Goal: Task Accomplishment & Management: Complete application form

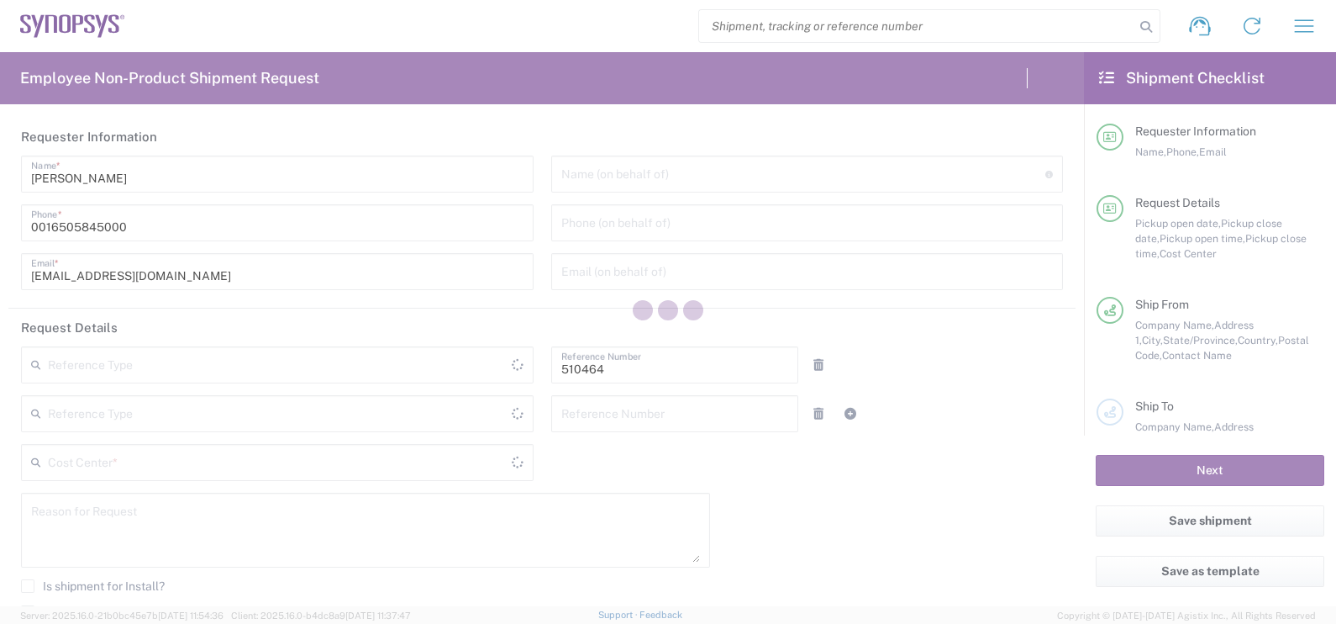
type input "Department"
type input "United States"
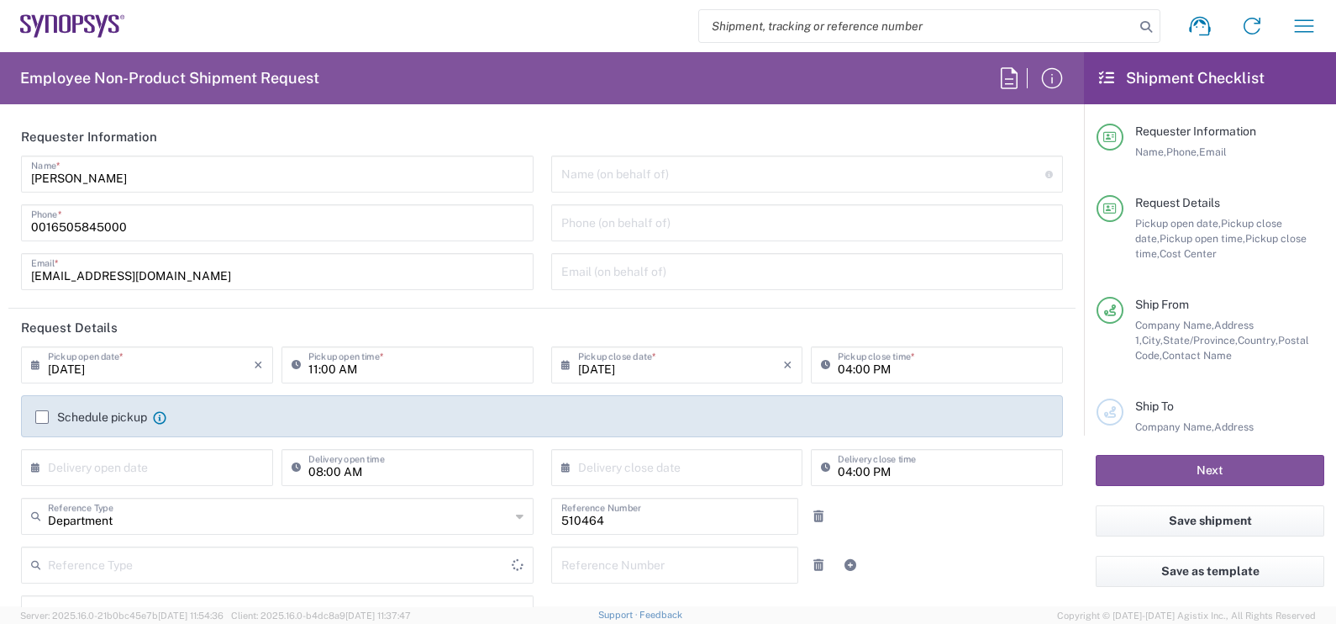
type input "US01, SG, MSIP2, R&D 510464"
type input "Delivered at Place"
type input "[US_STATE]"
type input "[GEOGRAPHIC_DATA]"
type input "Hillsboro US03"
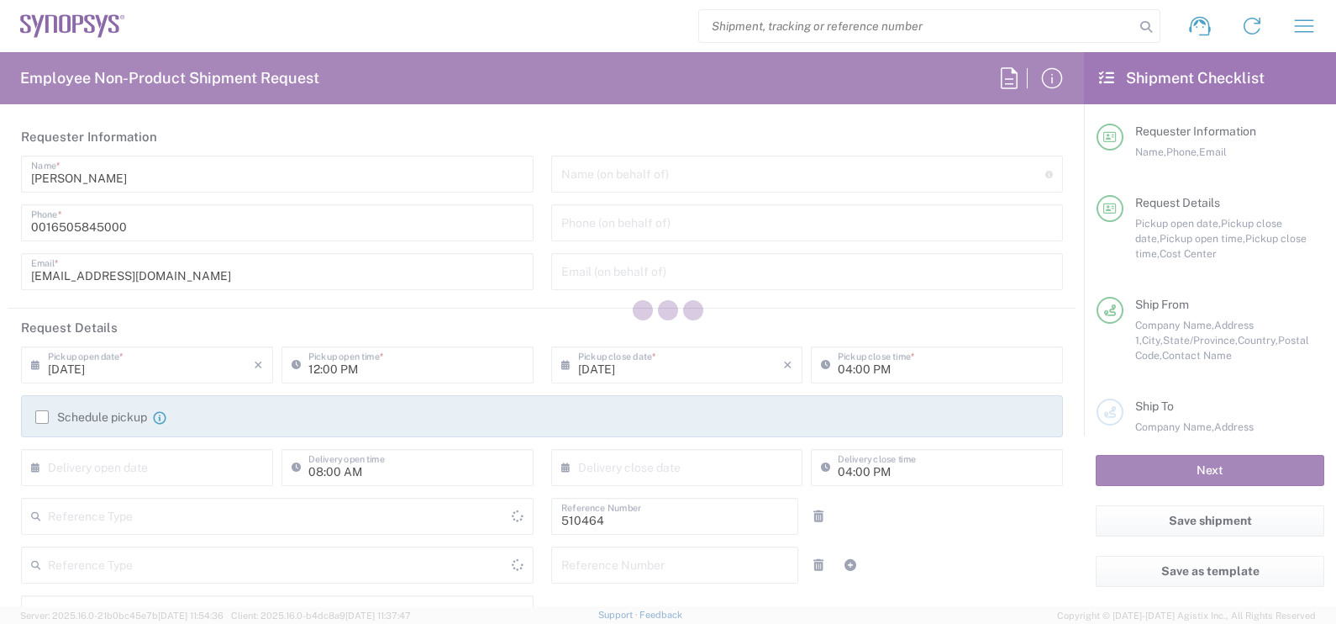
type input "Delivered at Place"
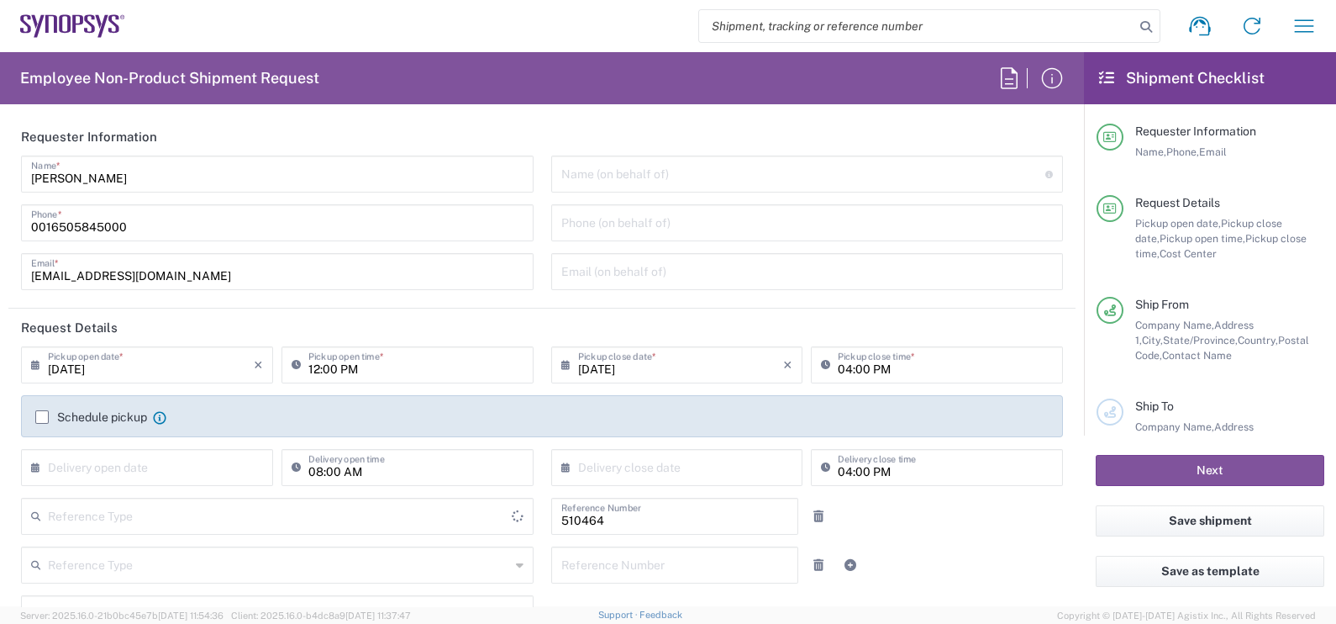
type input "[GEOGRAPHIC_DATA]"
type input "US01, SG, MSIP2, R&D 510464"
type input "[US_STATE]"
type input "Department"
type input "[GEOGRAPHIC_DATA]"
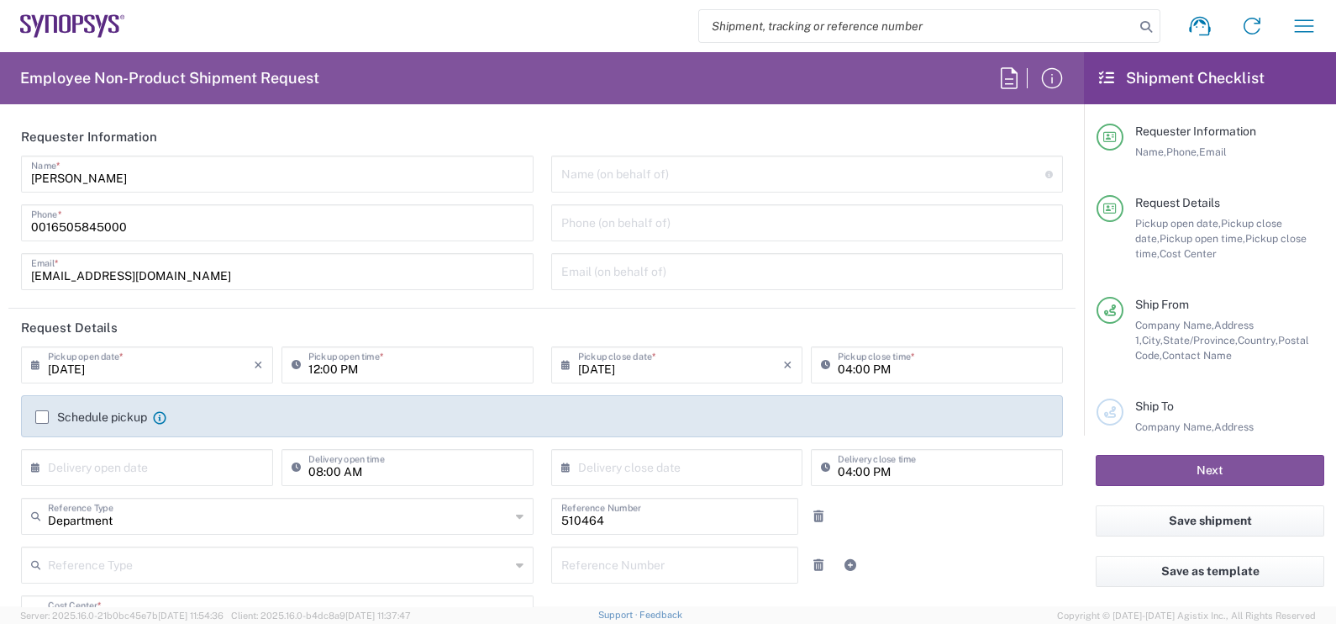
type input "Hillsboro US03"
click at [588, 168] on input "text" at bounding box center [803, 172] width 485 height 29
paste input "[PERSON_NAME]"
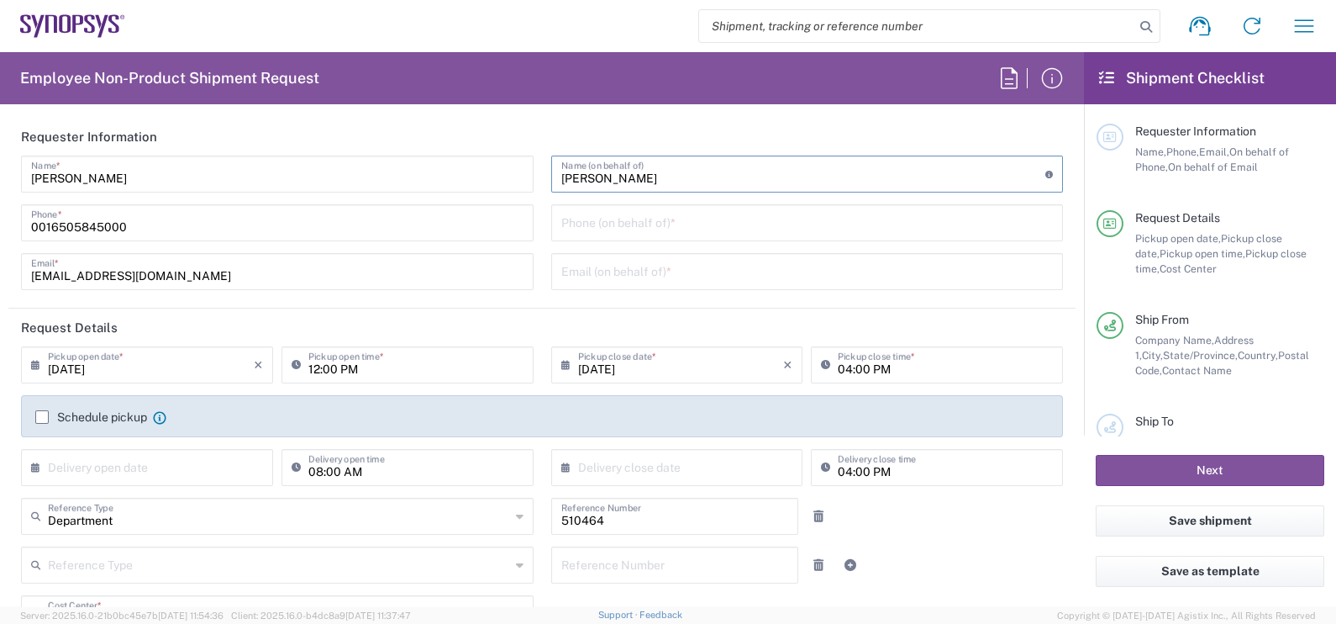
type input "[PERSON_NAME]"
click at [592, 226] on input "tel" at bounding box center [807, 221] width 492 height 29
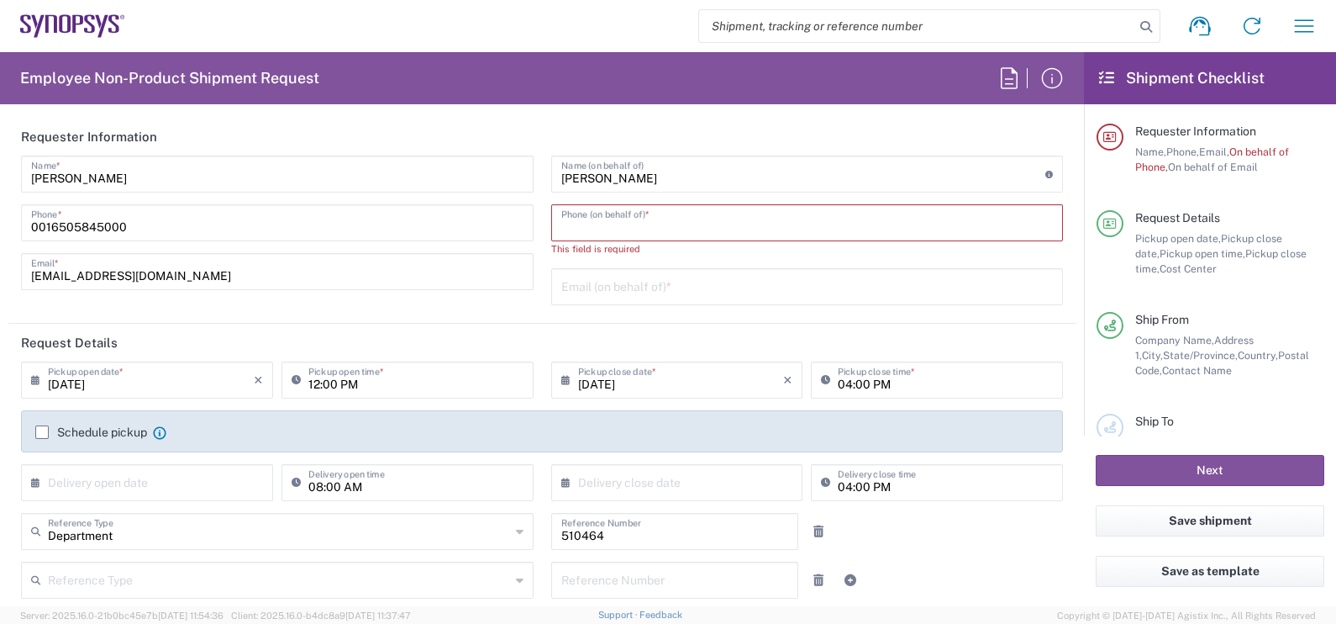
click at [618, 227] on input "tel" at bounding box center [807, 221] width 492 height 29
paste input "351211251029"
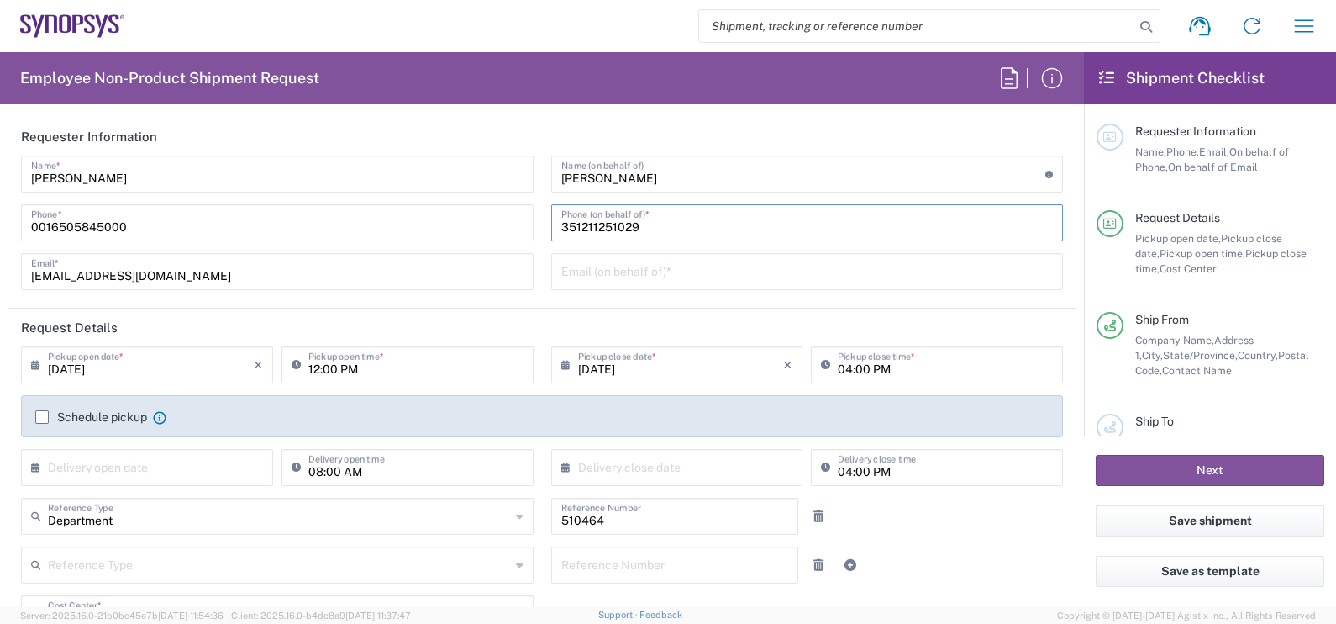
type input "351211251029"
click at [574, 277] on input "text" at bounding box center [807, 269] width 492 height 29
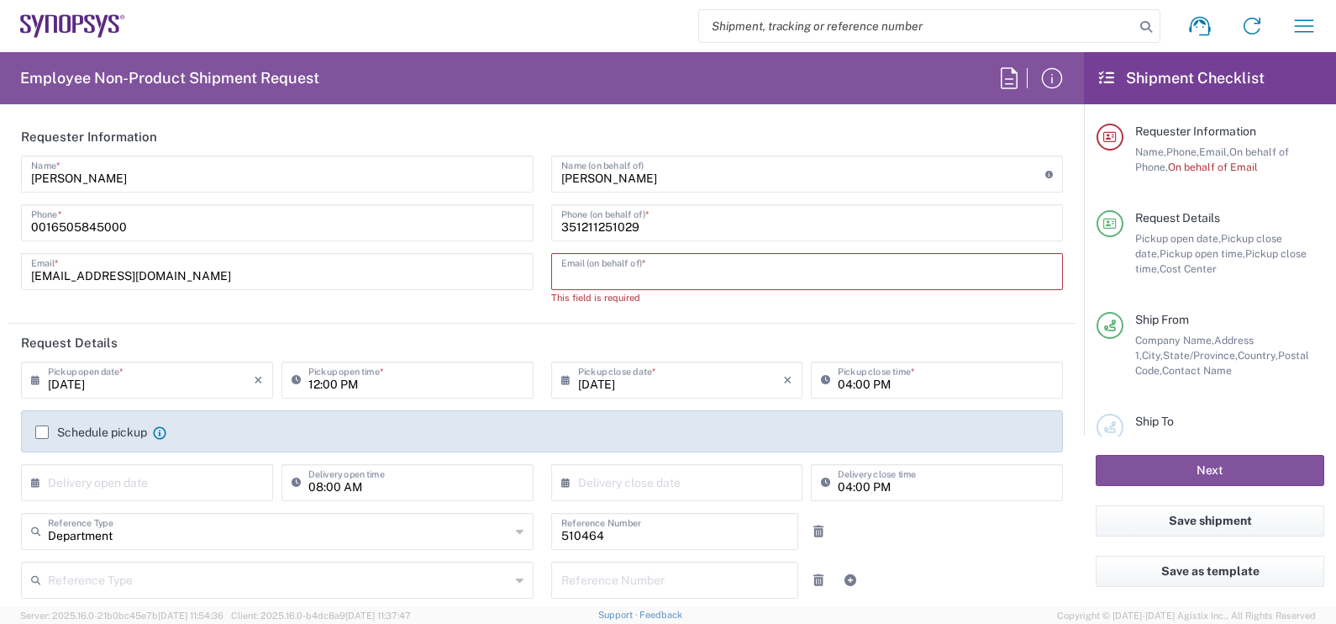
click at [626, 266] on input "text" at bounding box center [807, 269] width 492 height 29
paste input "[EMAIL_ADDRESS][DOMAIN_NAME]"
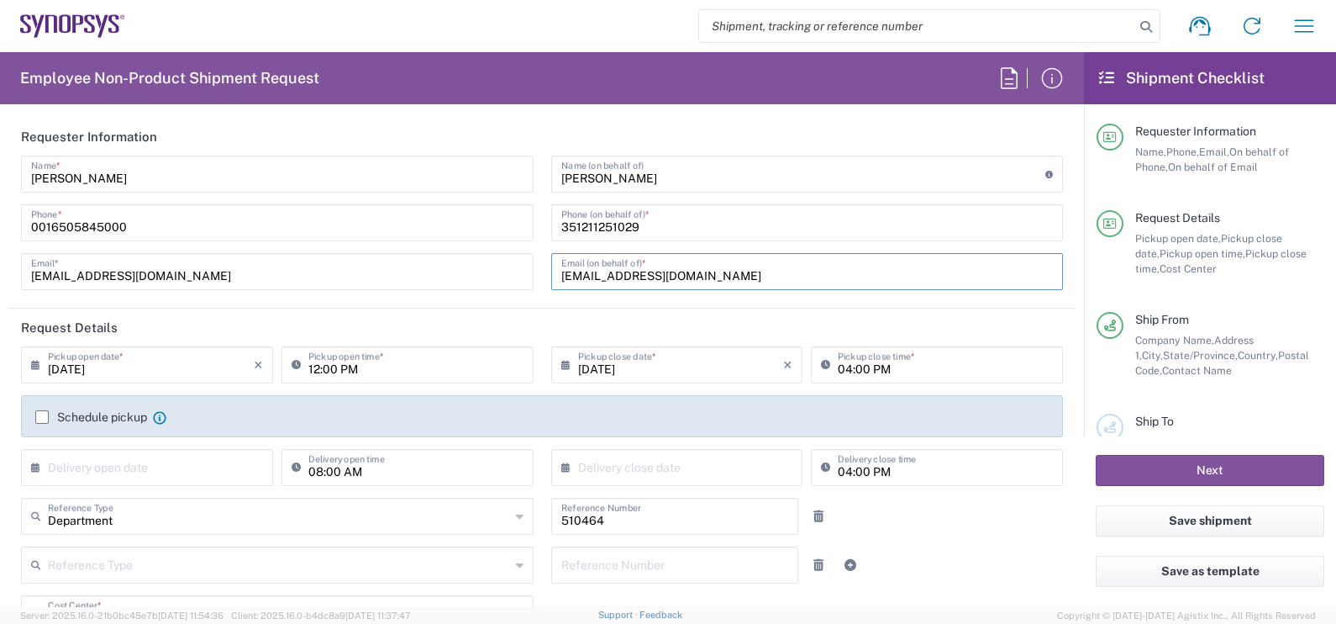
type input "[EMAIL_ADDRESS][DOMAIN_NAME]"
click at [118, 366] on input "[DATE]" at bounding box center [151, 363] width 206 height 29
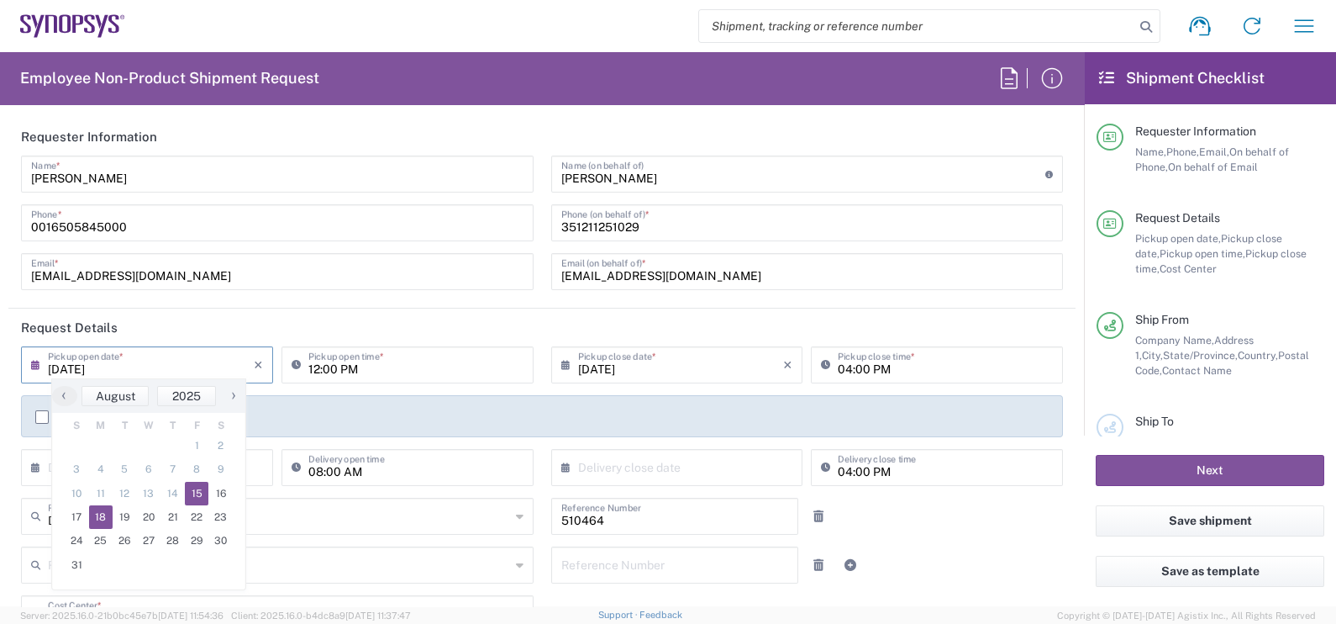
click at [97, 518] on span "18" at bounding box center [101, 517] width 24 height 24
type input "[DATE]"
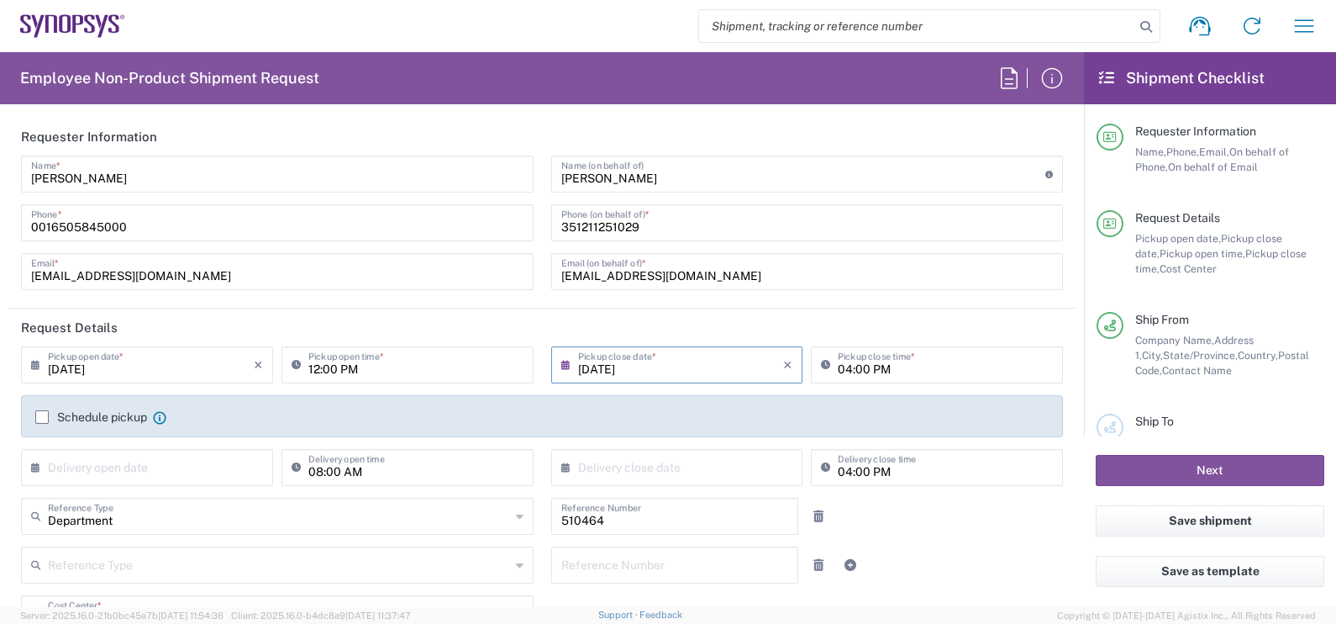
click at [639, 366] on input "[DATE]" at bounding box center [681, 363] width 206 height 29
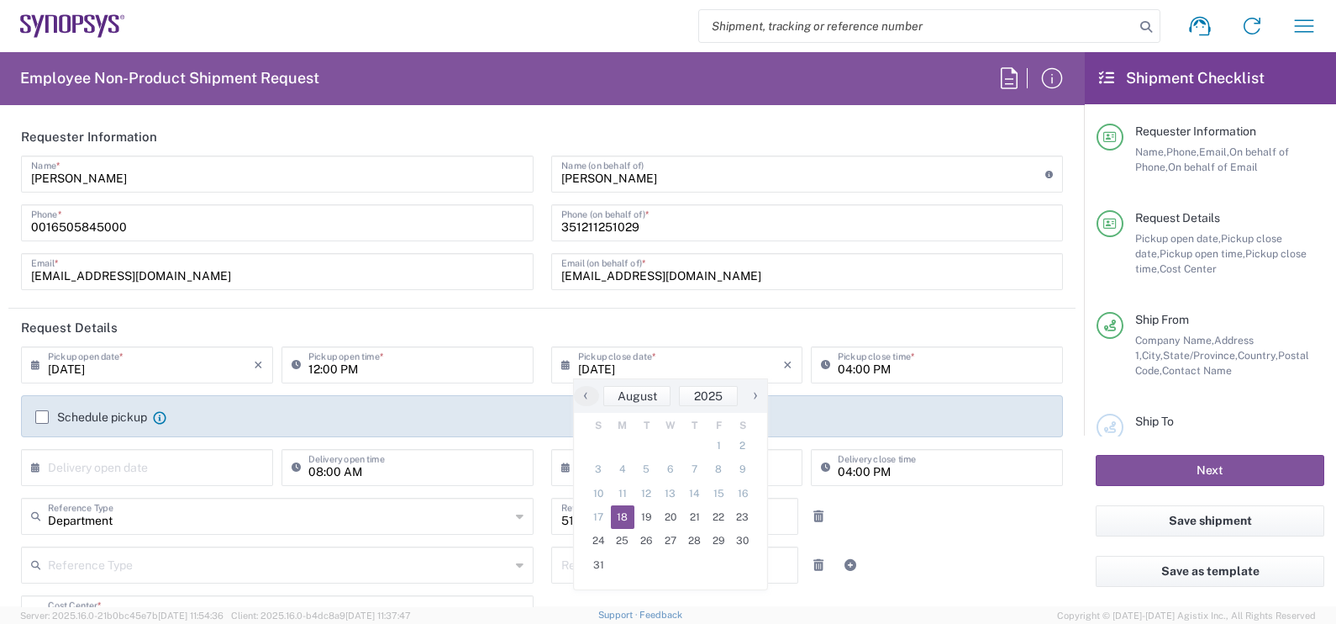
click at [625, 513] on span "18" at bounding box center [623, 517] width 24 height 24
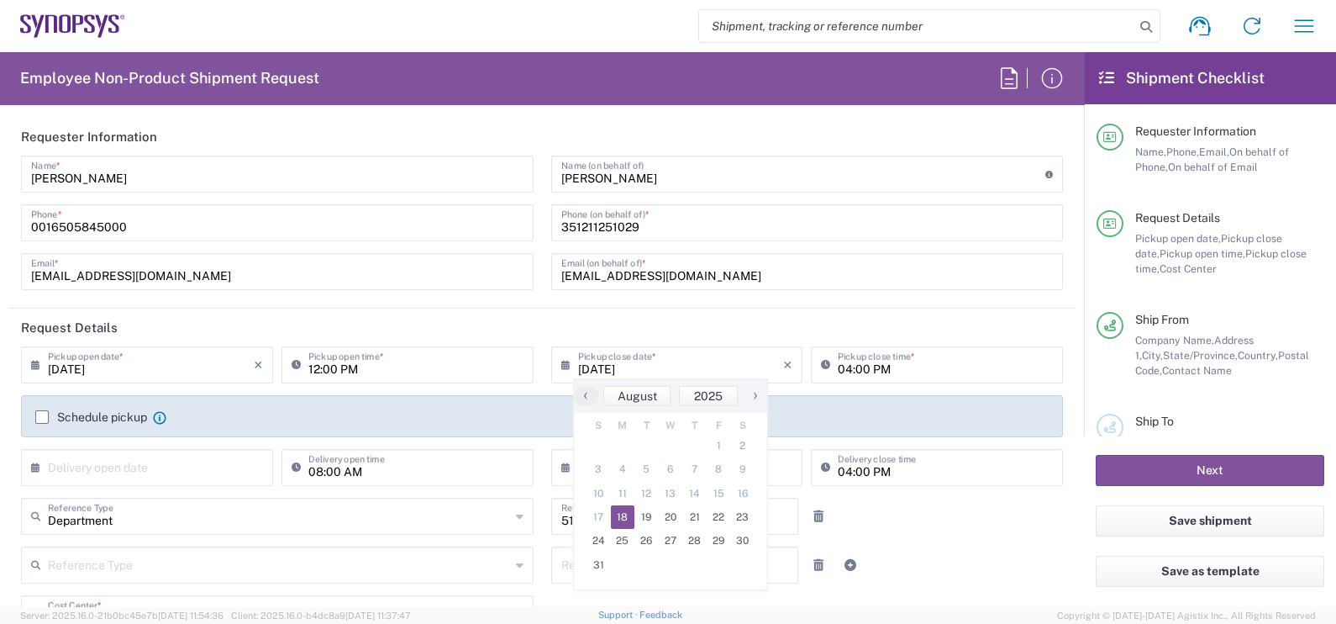
click at [624, 513] on span "18" at bounding box center [623, 517] width 24 height 24
click at [308, 455] on input "08:00 AM" at bounding box center [415, 465] width 215 height 29
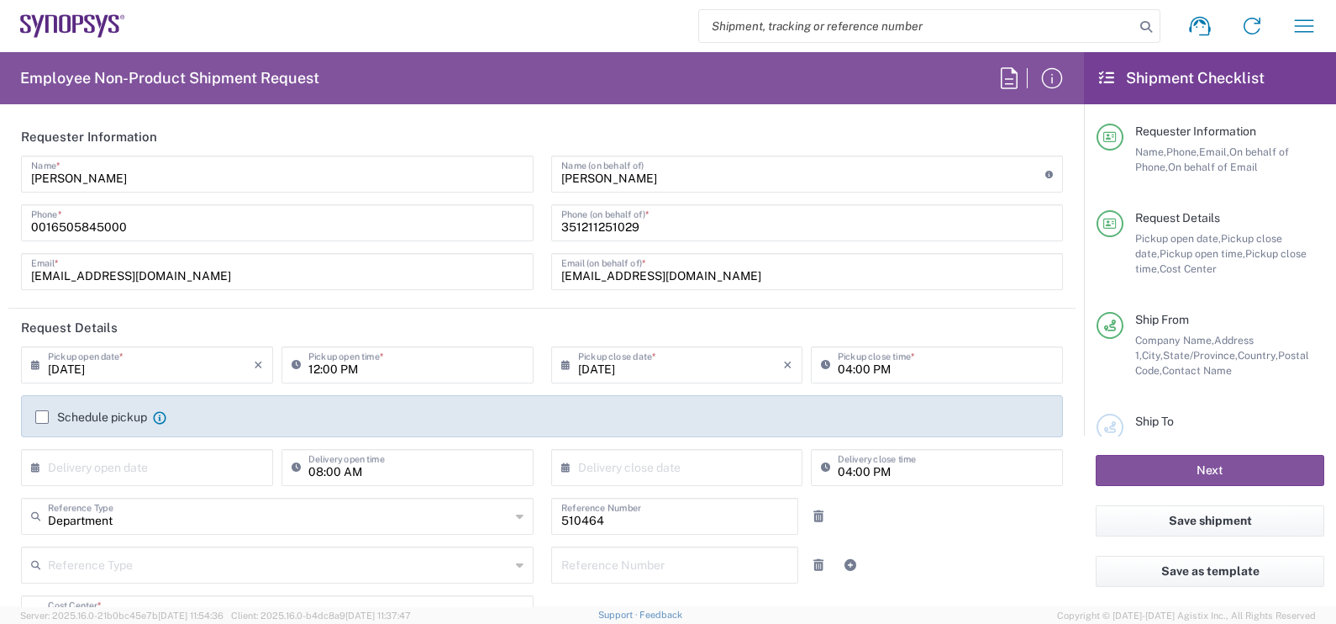
click at [43, 416] on label "Schedule pickup" at bounding box center [91, 416] width 112 height 13
click at [42, 417] on input "Schedule pickup" at bounding box center [42, 417] width 0 height 0
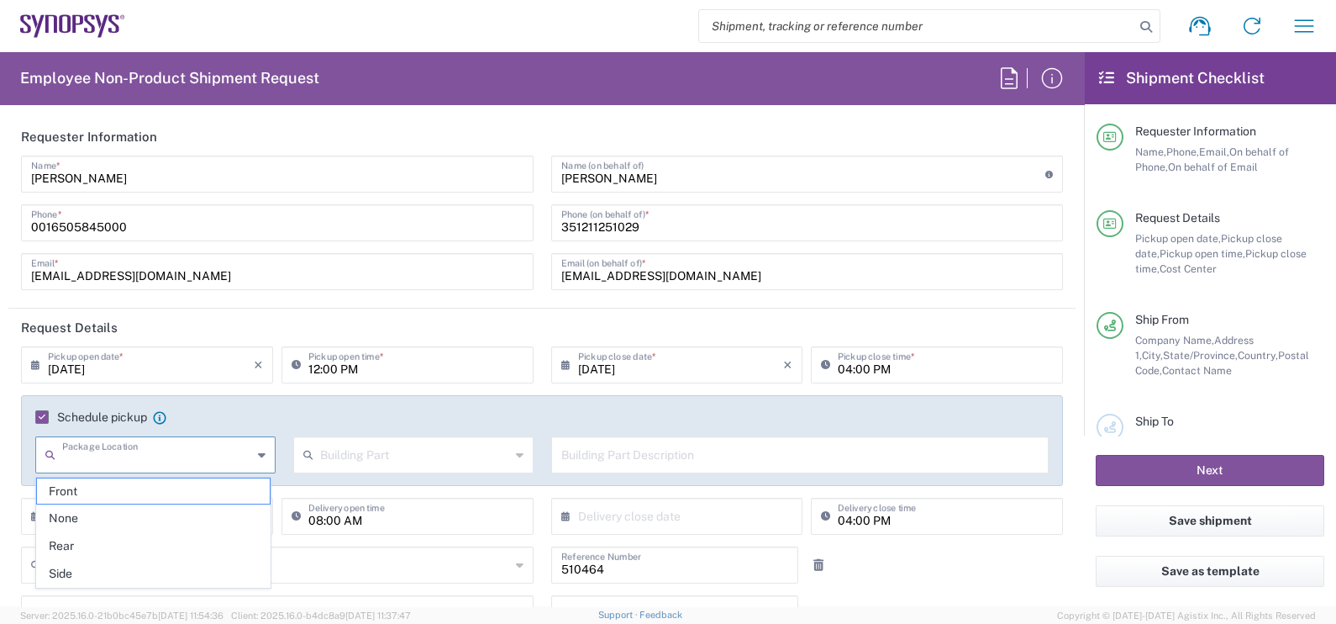
click at [123, 466] on input "text" at bounding box center [157, 453] width 190 height 29
click at [109, 479] on span "Front" at bounding box center [153, 491] width 233 height 26
type input "Front"
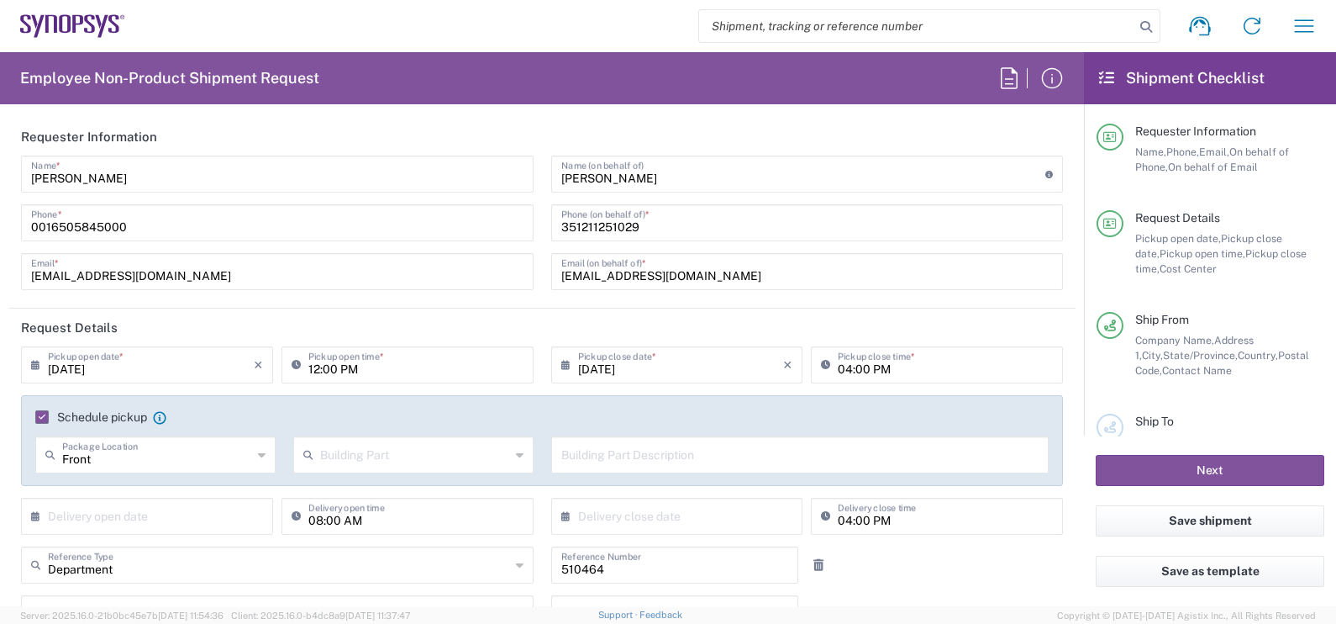
click at [434, 453] on input "text" at bounding box center [415, 453] width 190 height 29
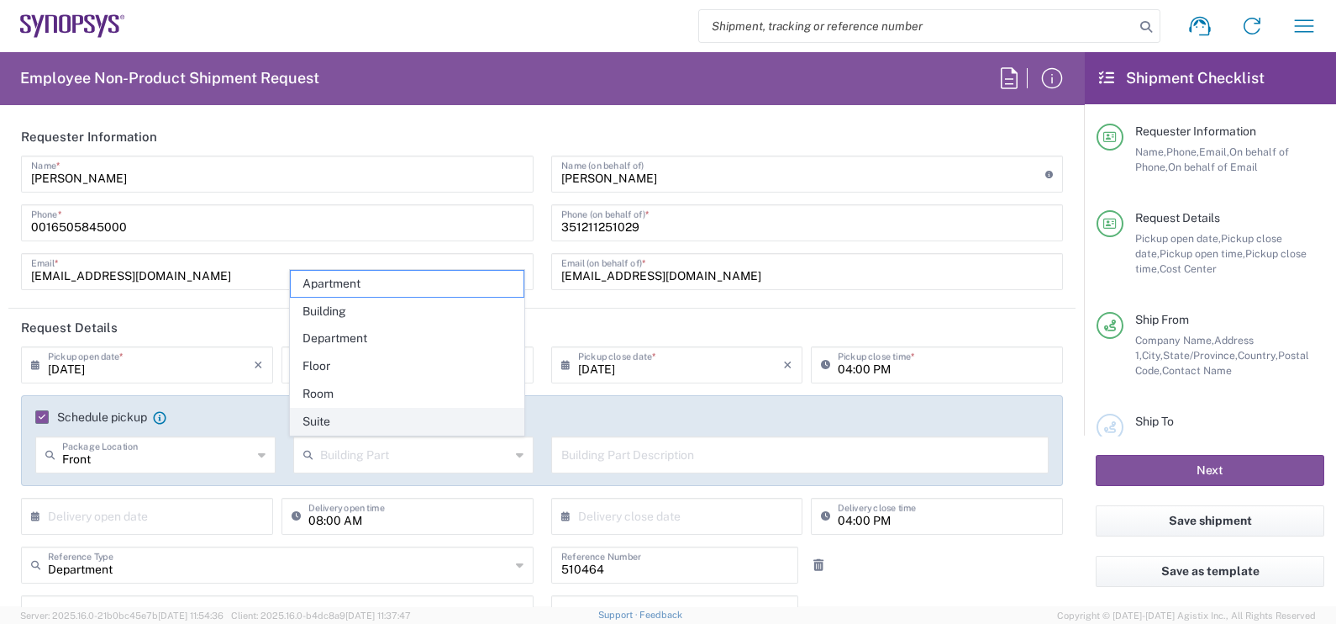
click at [336, 420] on span "Suite" at bounding box center [407, 421] width 233 height 26
type input "Suite"
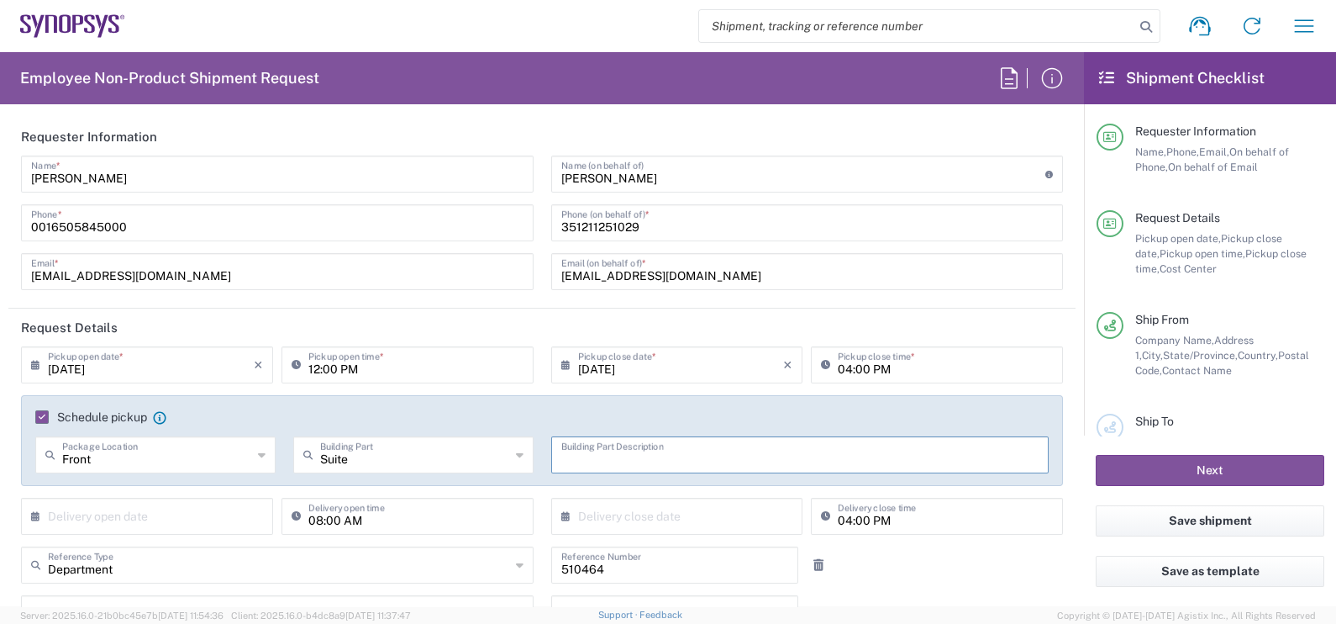
click at [618, 445] on input "text" at bounding box center [800, 453] width 478 height 29
paste input "[STREET_ADDRESS][PERSON_NAME]"
type input "[STREET_ADDRESS][PERSON_NAME]"
click at [183, 521] on input "text" at bounding box center [151, 514] width 206 height 29
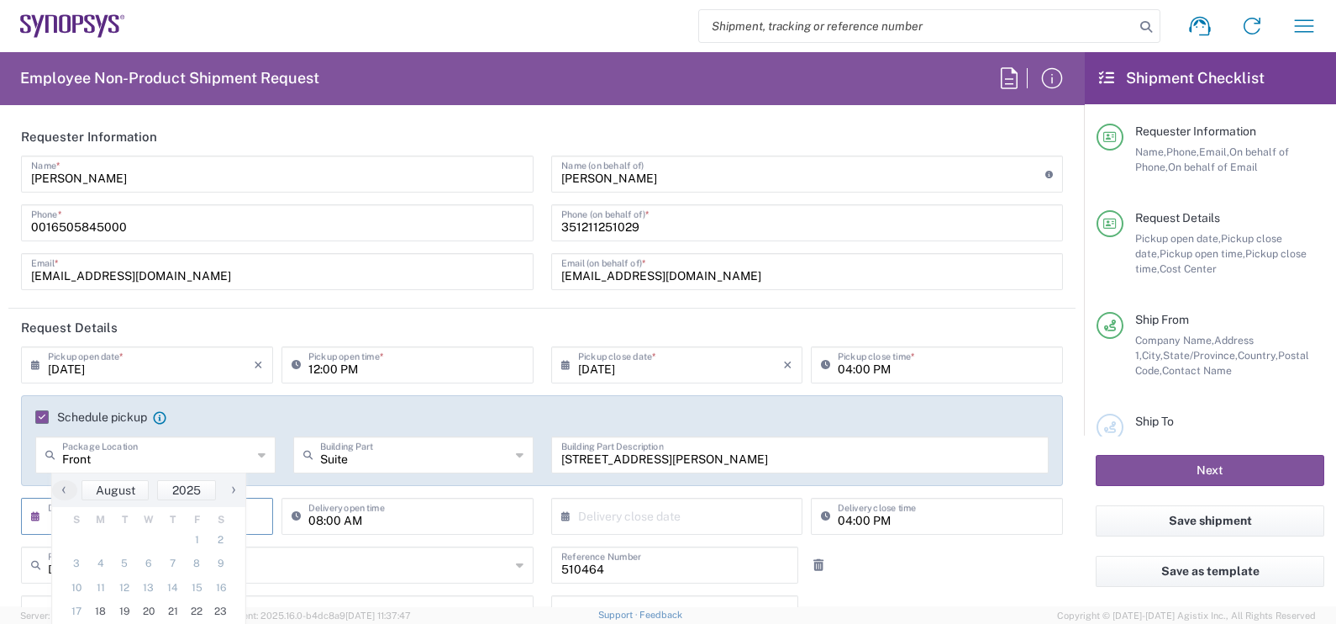
scroll to position [315, 0]
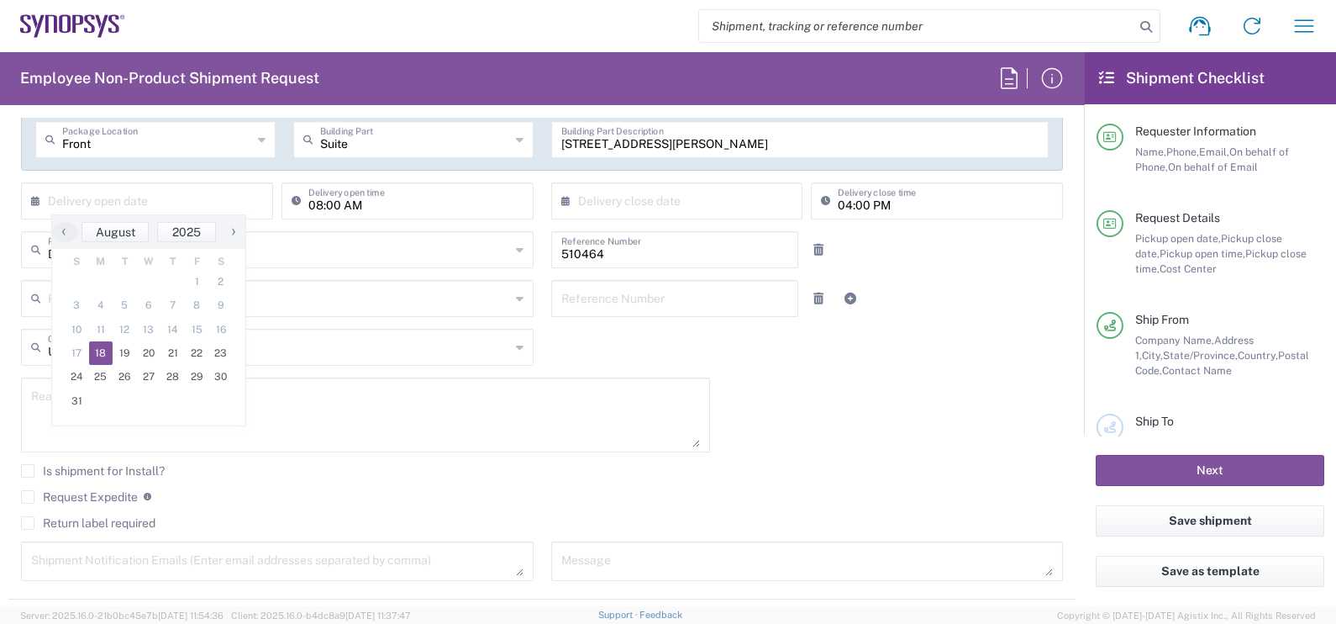
click at [101, 353] on span "18" at bounding box center [101, 353] width 24 height 24
type input "[DATE]"
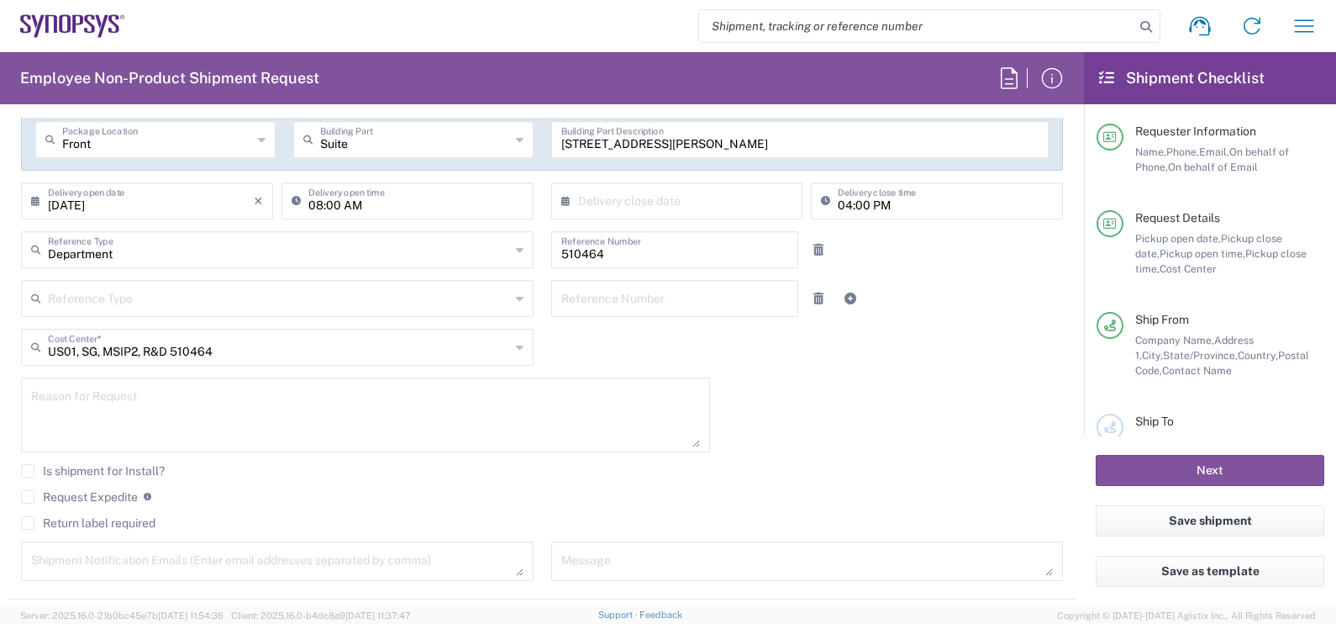
click at [680, 200] on input "text" at bounding box center [681, 199] width 206 height 29
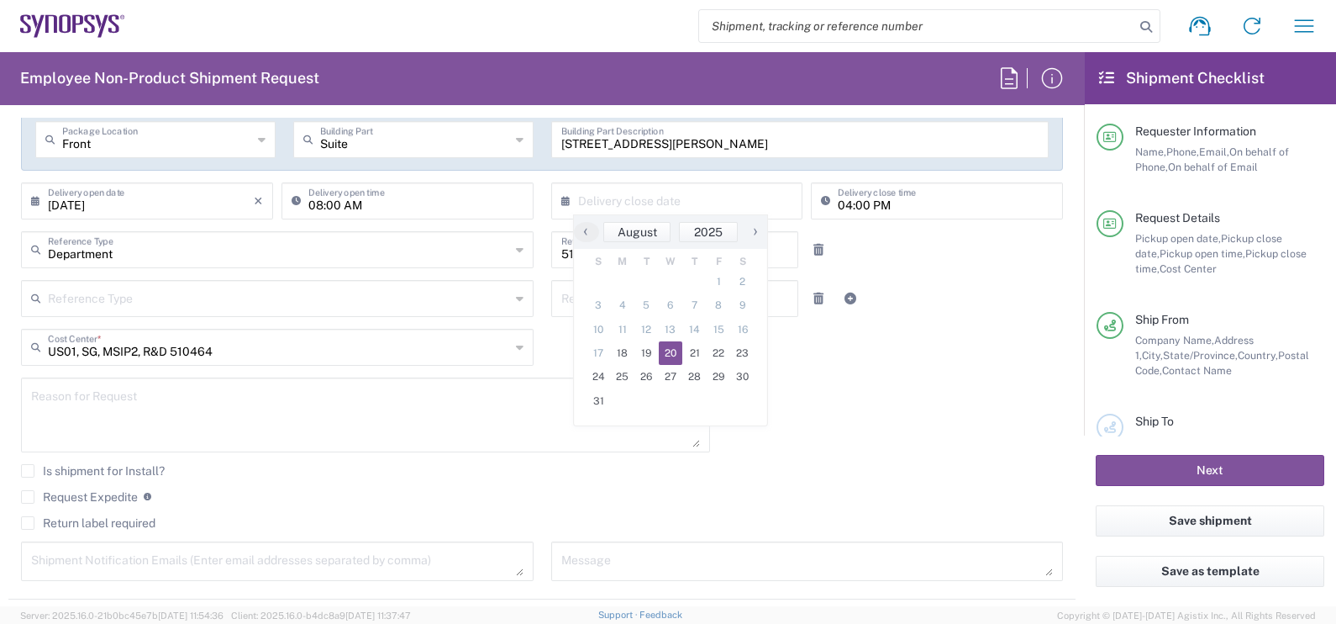
click at [666, 345] on span "20" at bounding box center [671, 353] width 24 height 24
type input "[DATE]"
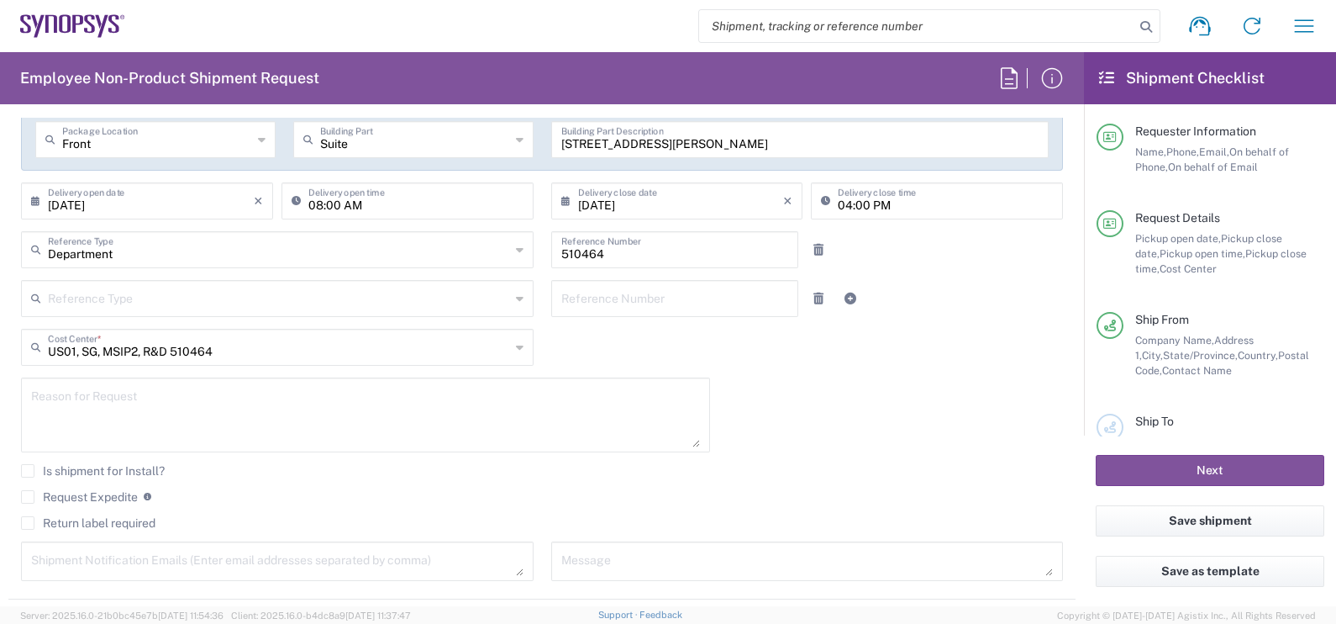
scroll to position [630, 0]
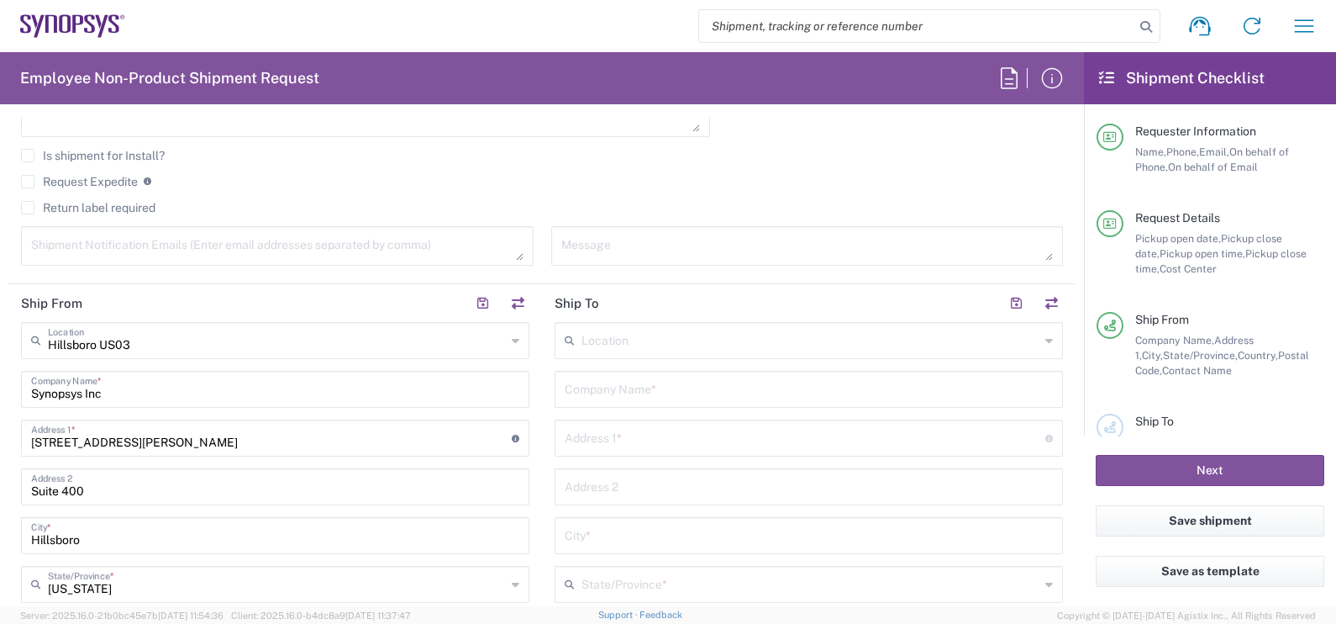
click at [671, 396] on input "text" at bounding box center [809, 387] width 488 height 29
paste input "Kyocera International, Inc."
type input "Kyocera International, Inc."
click at [632, 439] on input "text" at bounding box center [805, 436] width 481 height 29
type input "[STREET_ADDRESS][PERSON_NAME]"
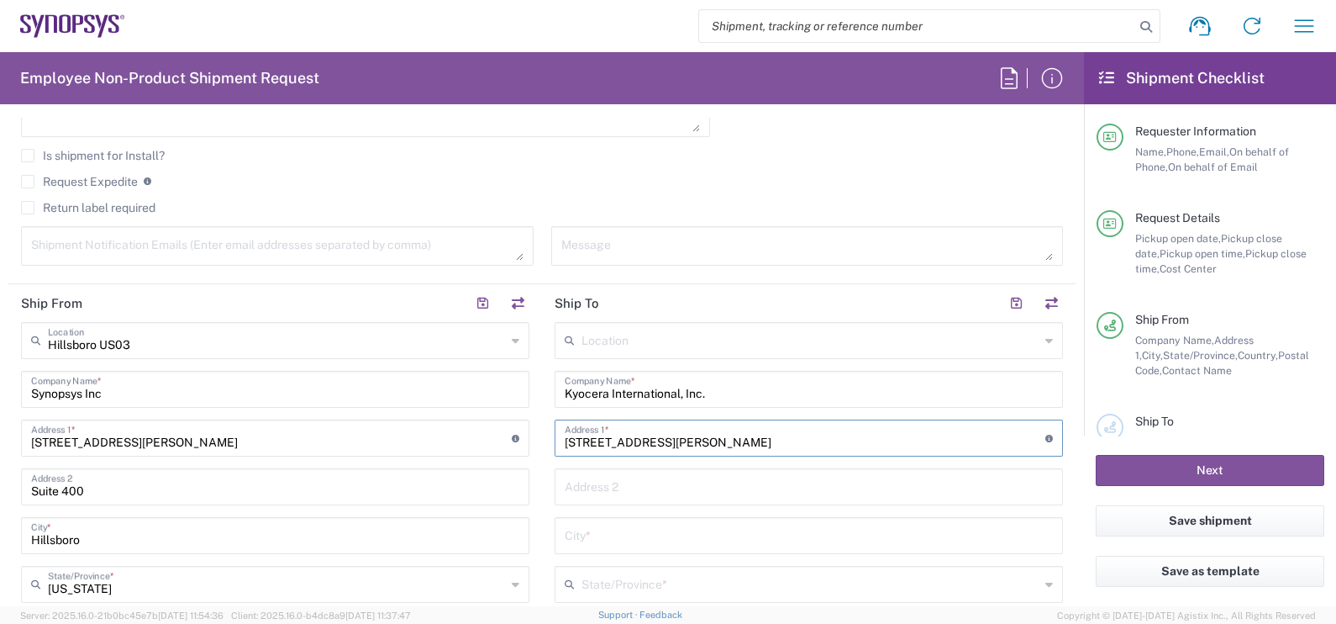
type input "Shipping & Receiving Shipping & Receiving"
type input "MILPITAS"
type input "[US_STATE]"
type input "95035"
type input "4086188728"
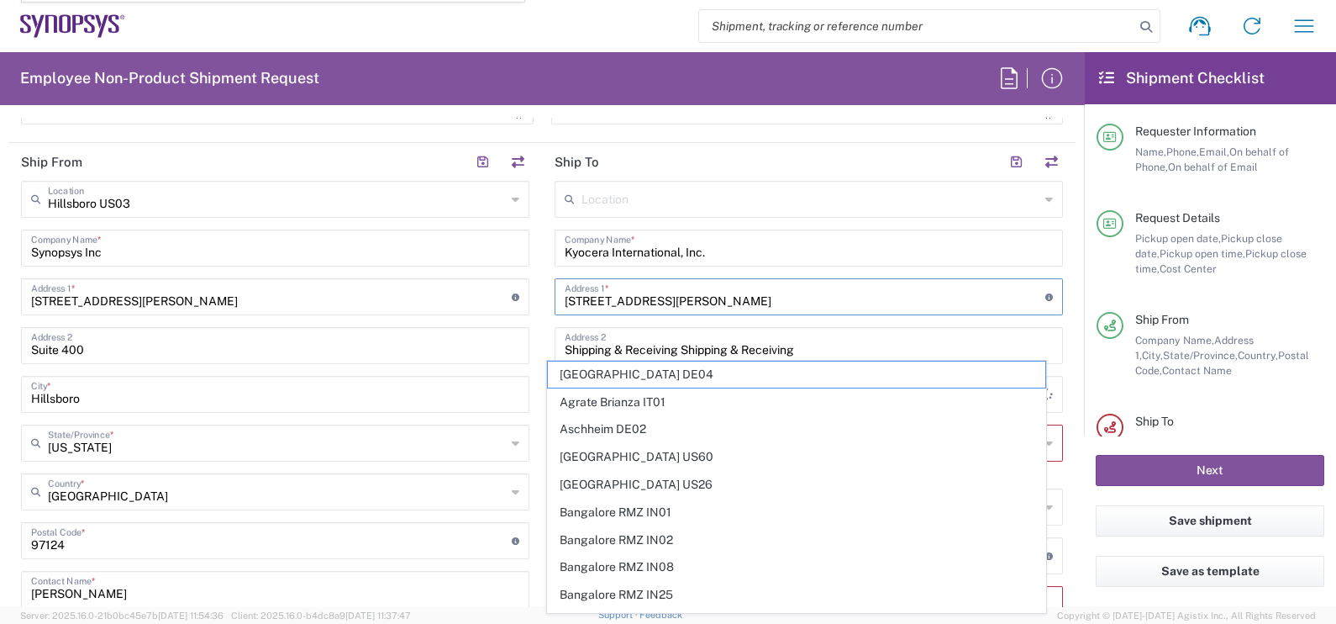
type input "[STREET_ADDRESS]"
type input "[PERSON_NAME][EMAIL_ADDRESS][PERSON_NAME][DOMAIN_NAME]"
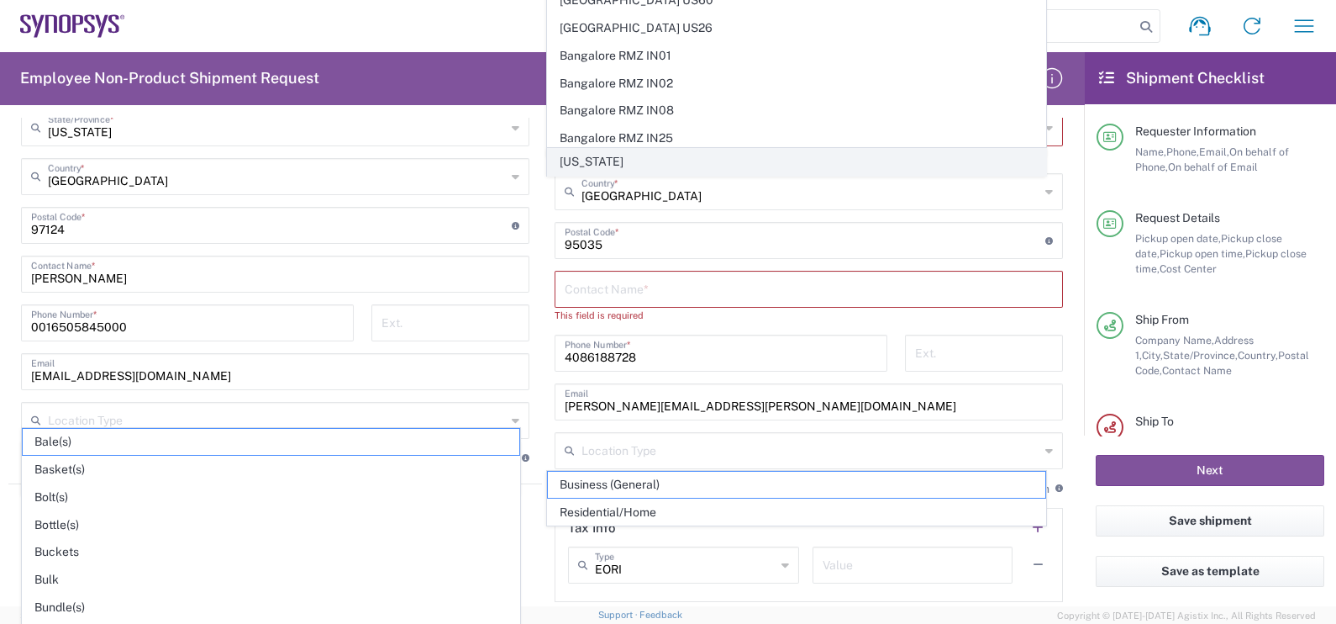
click at [585, 160] on span "[US_STATE]" at bounding box center [796, 162] width 497 height 26
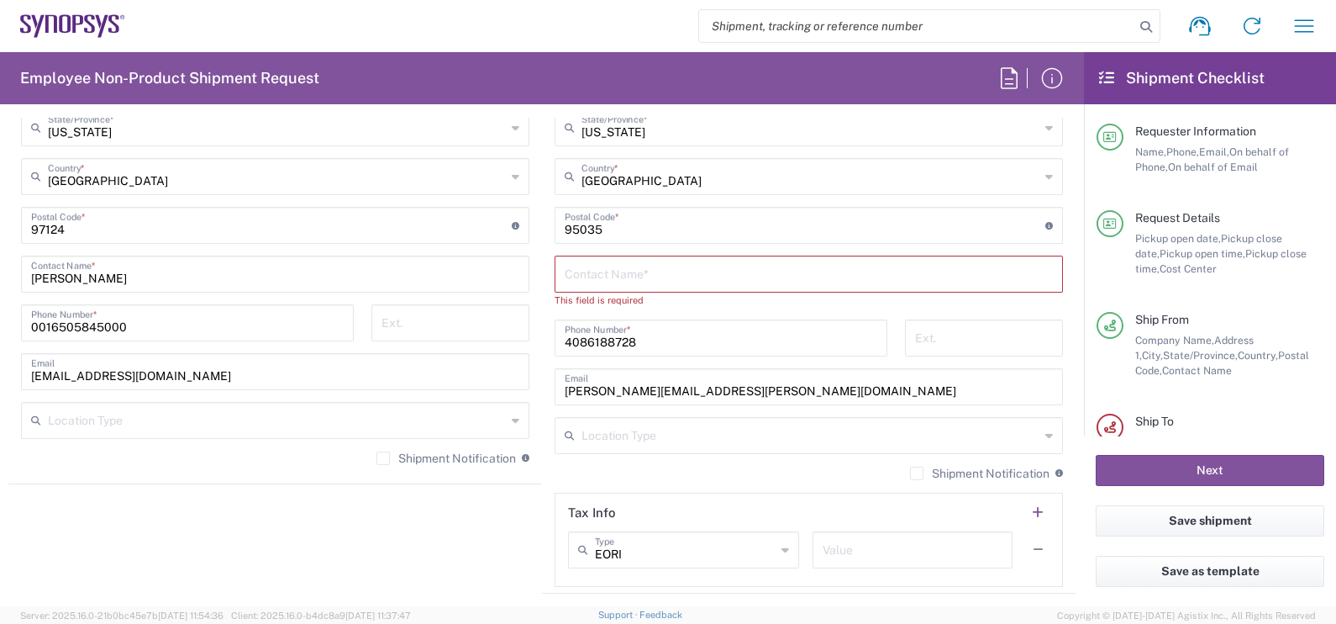
click at [685, 277] on input "text" at bounding box center [809, 272] width 488 height 29
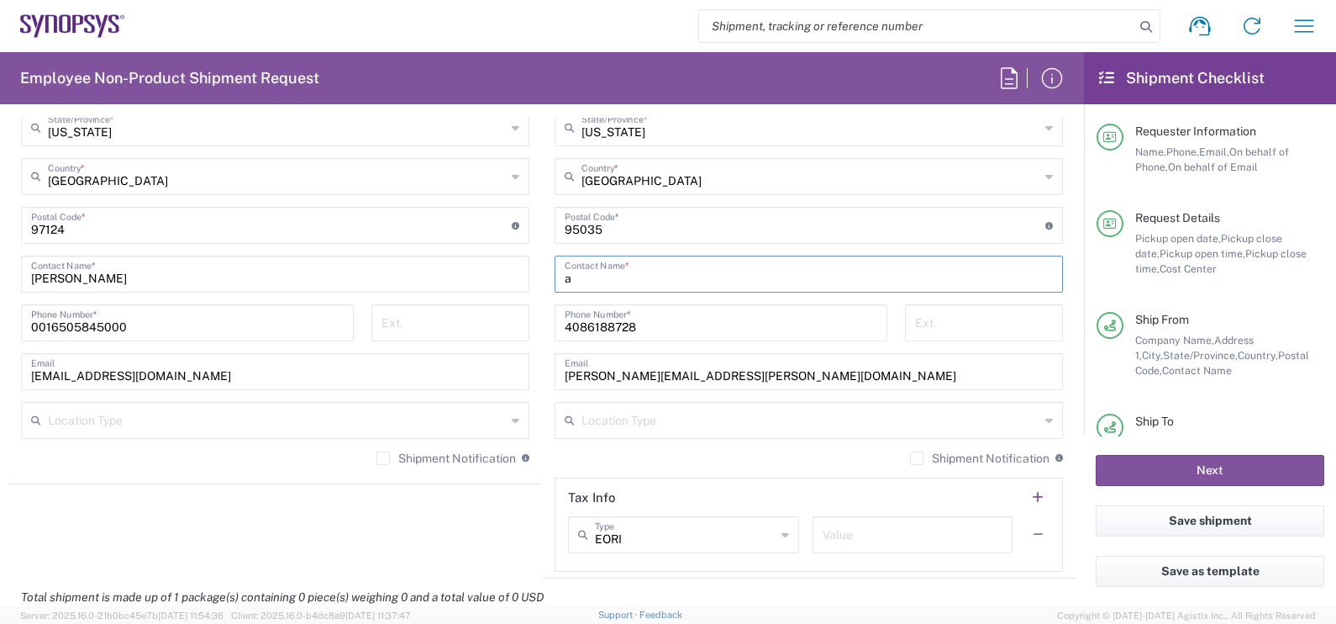
drag, startPoint x: 609, startPoint y: 274, endPoint x: 492, endPoint y: 284, distance: 117.2
click at [492, 284] on div "Ship From [GEOGRAPHIC_DATA] [GEOGRAPHIC_DATA] Location [GEOGRAPHIC_DATA] [GEOGR…" at bounding box center [541, 203] width 1067 height 750
paste input "[PERSON_NAME]"
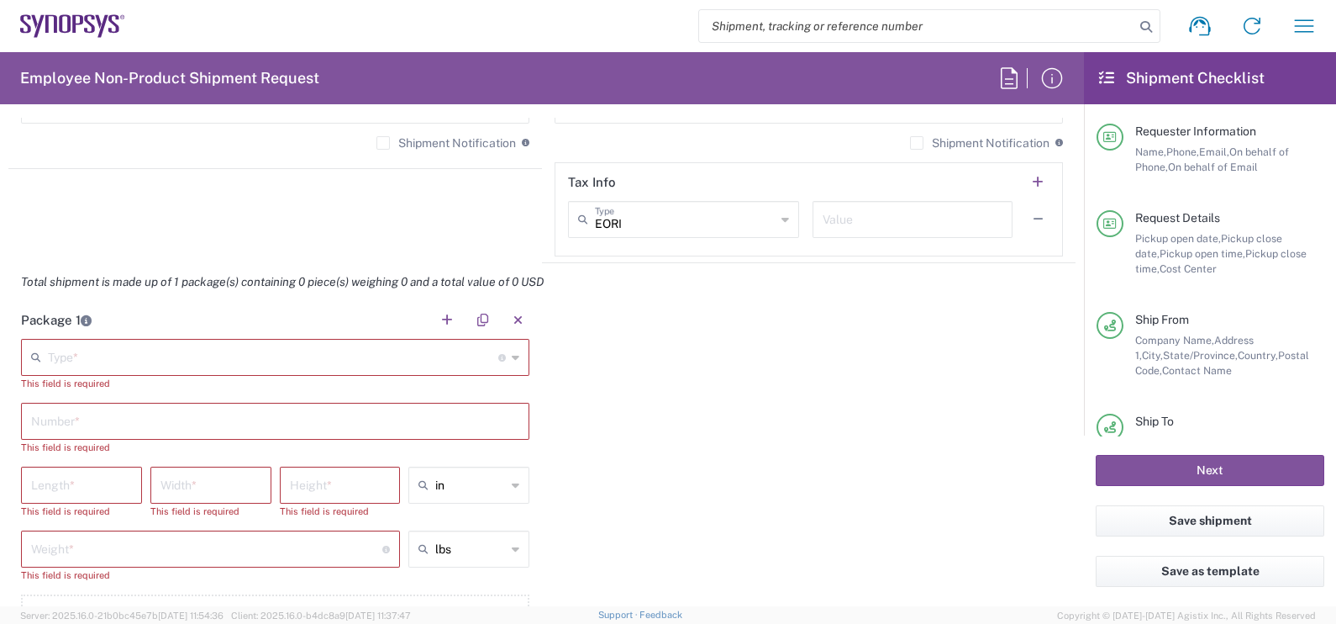
type input "[PERSON_NAME]"
click at [212, 365] on input "text" at bounding box center [273, 355] width 450 height 29
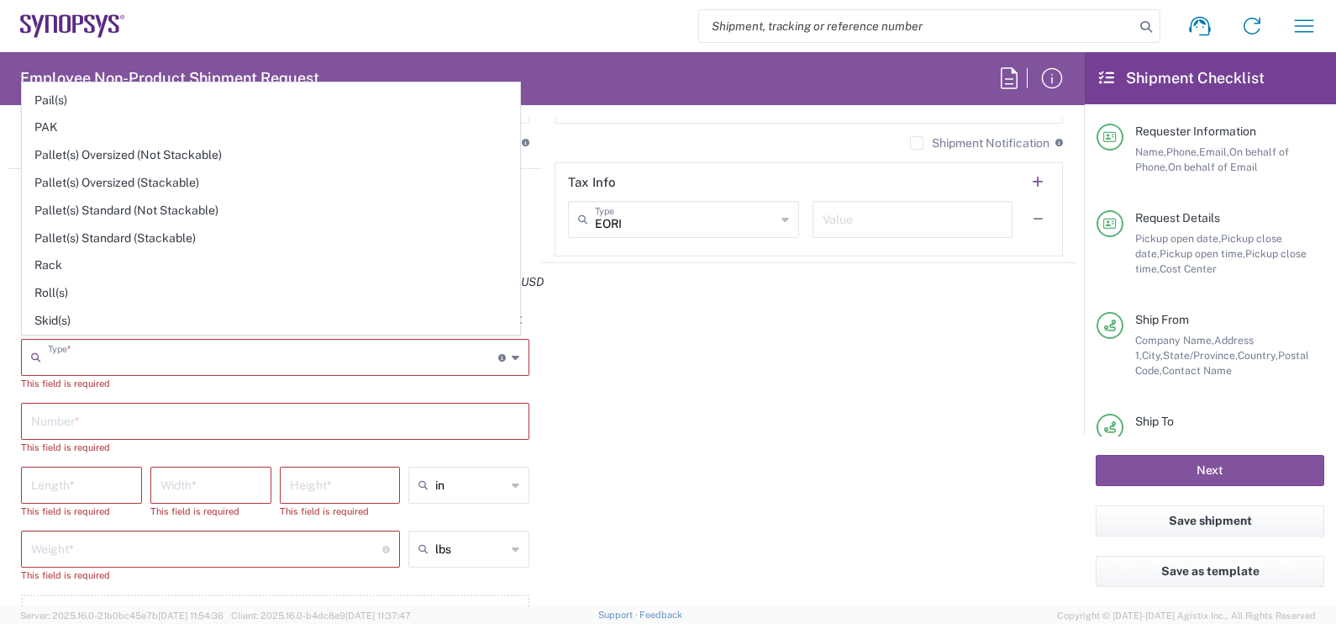
scroll to position [784, 0]
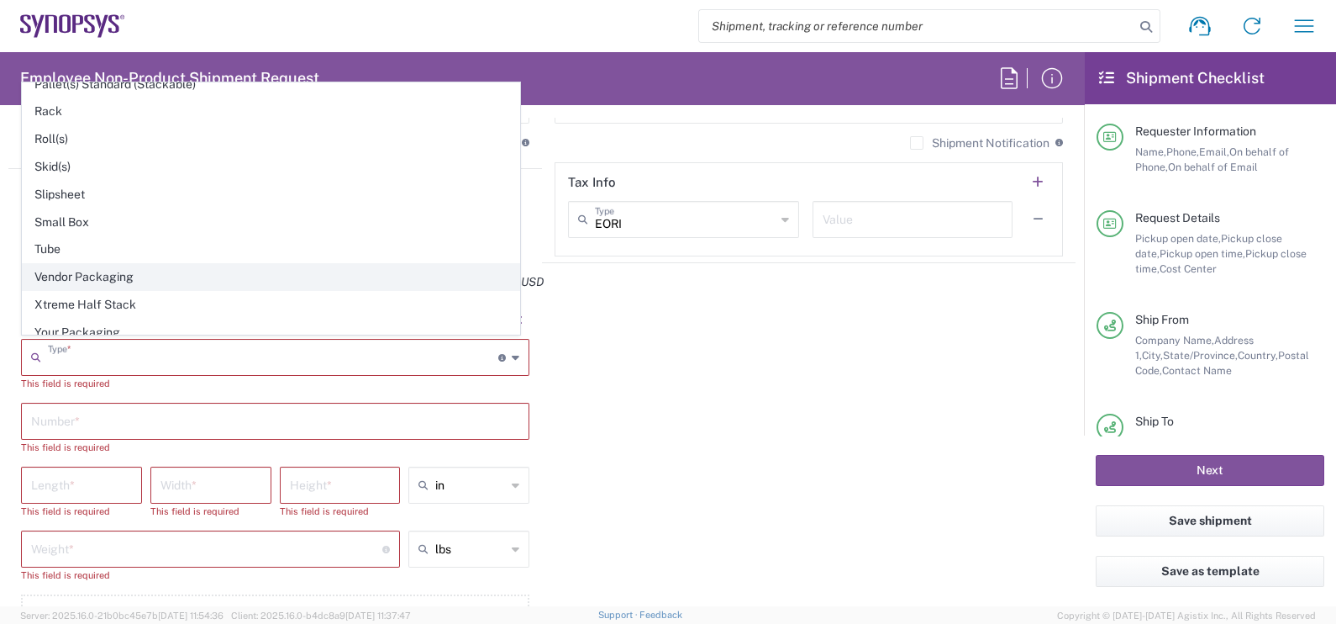
click at [134, 264] on span "Vendor Packaging" at bounding box center [271, 277] width 497 height 26
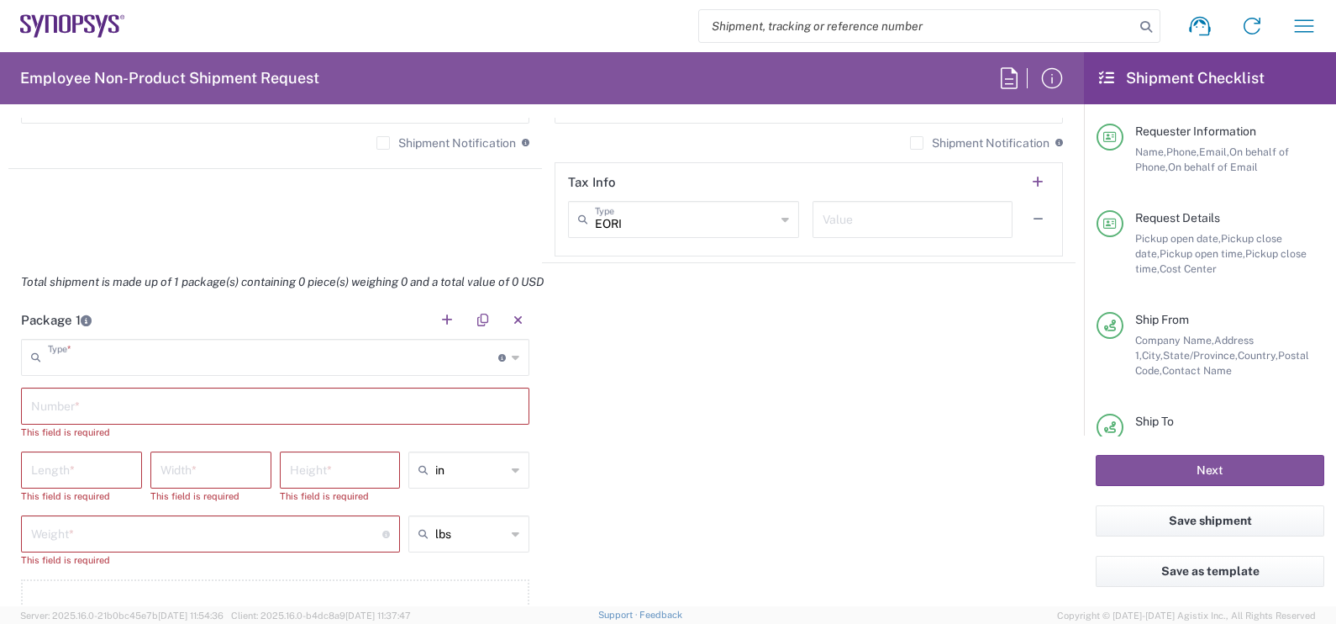
type input "Vendor Packaging"
click at [102, 398] on input "text" at bounding box center [275, 404] width 488 height 29
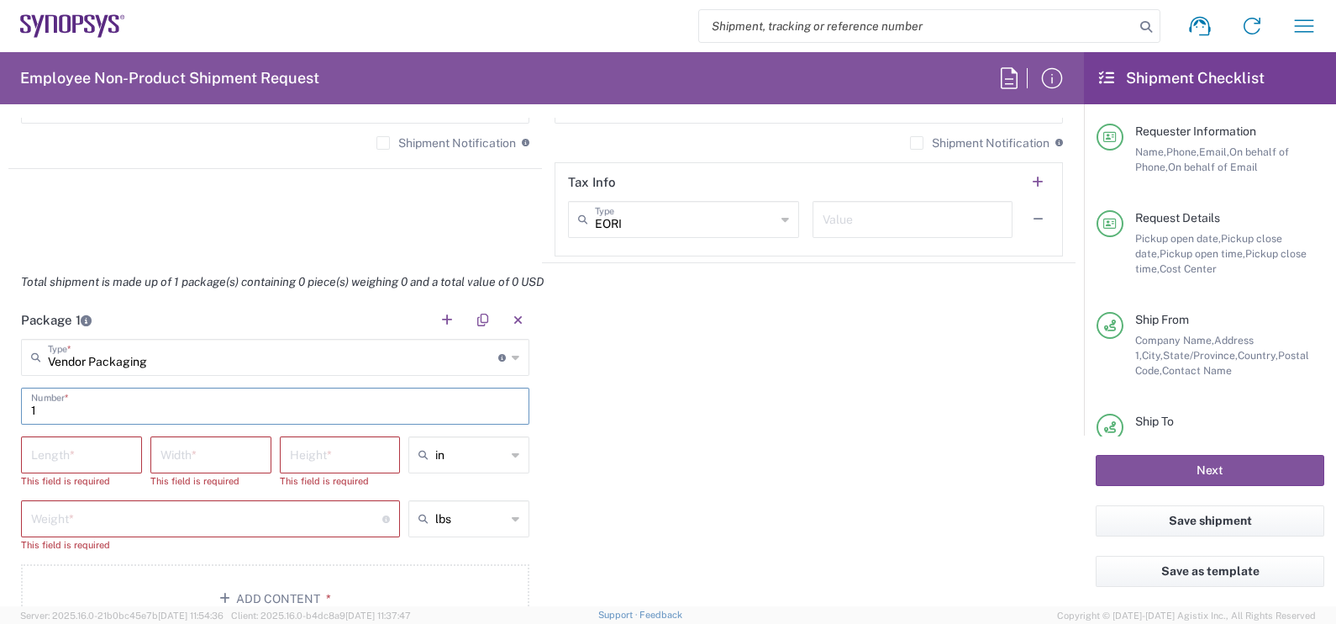
type input "1"
click at [89, 455] on input "number" at bounding box center [81, 453] width 101 height 29
type input "22.8"
click at [164, 452] on input "number" at bounding box center [211, 453] width 101 height 29
type input "22"
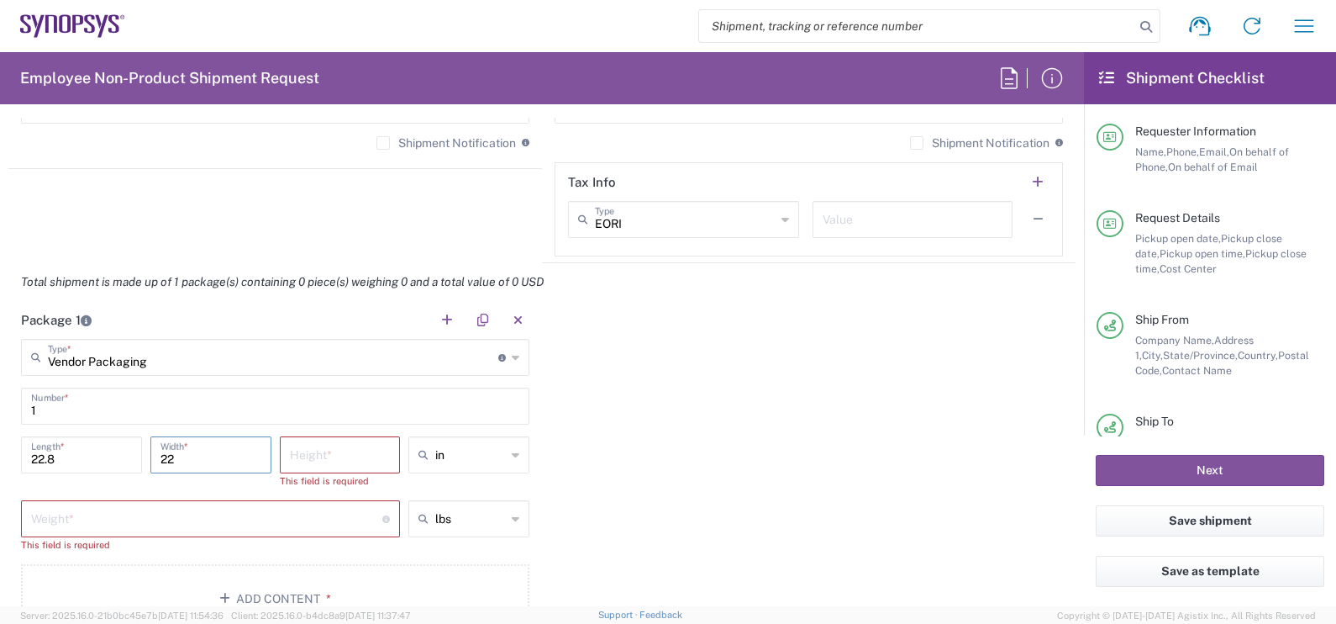
click at [311, 465] on input "number" at bounding box center [340, 453] width 101 height 29
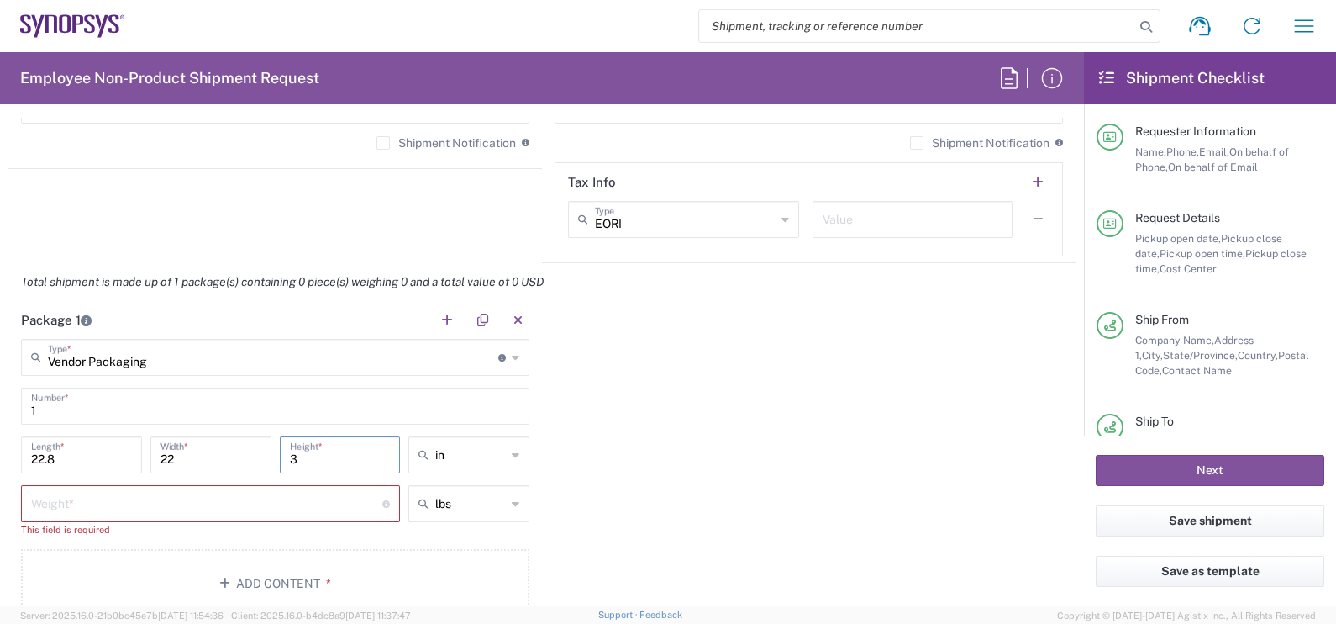
type input "3"
click at [277, 507] on input "number" at bounding box center [206, 501] width 351 height 29
type input "5"
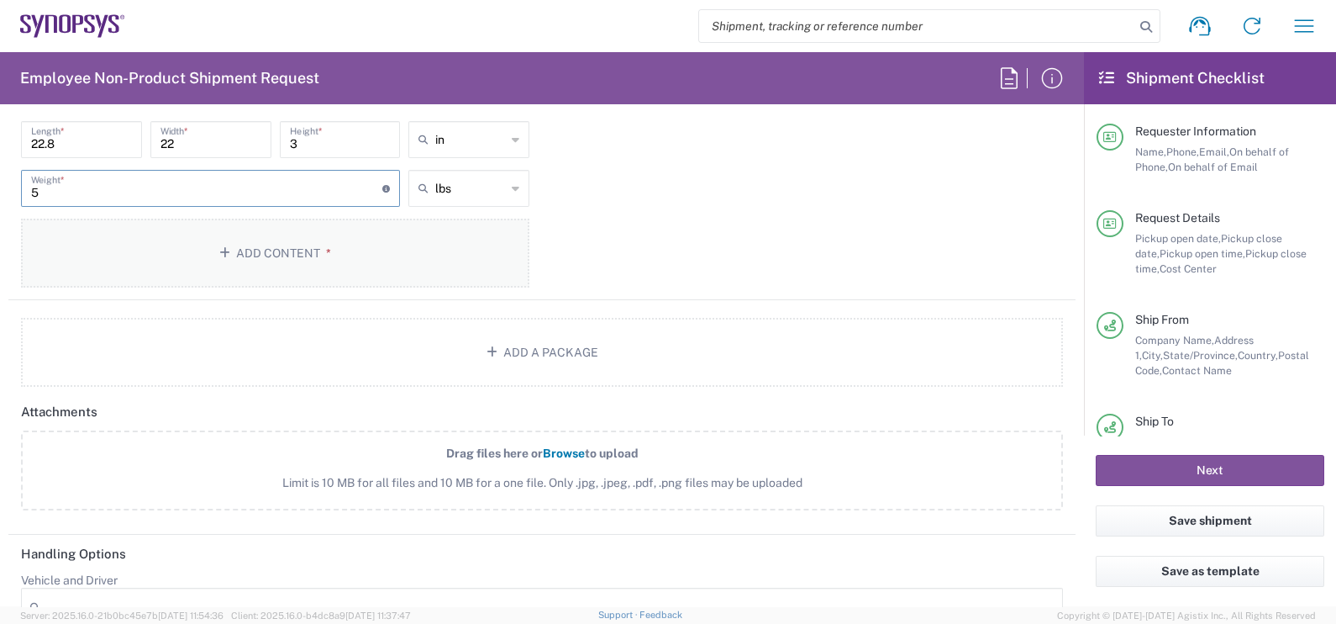
click at [260, 239] on button "Add Content *" at bounding box center [275, 252] width 508 height 69
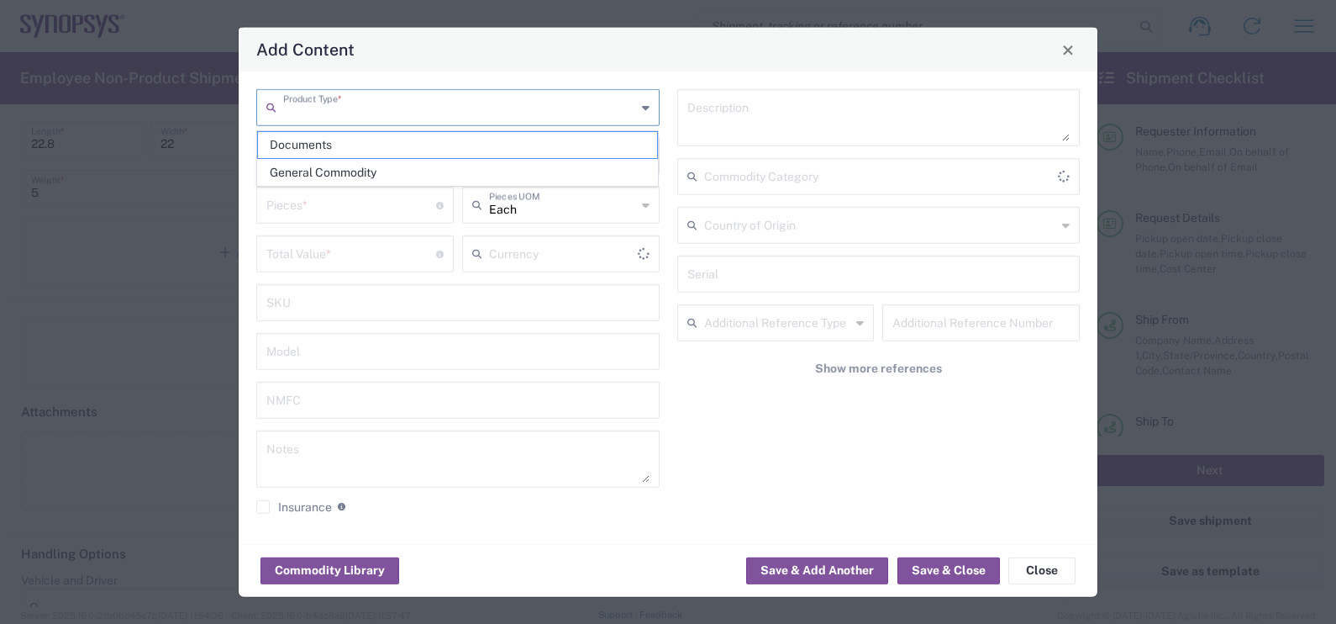
click at [375, 104] on input "text" at bounding box center [459, 106] width 353 height 29
click at [308, 172] on span "General Commodity" at bounding box center [458, 173] width 400 height 26
type input "General Commodity"
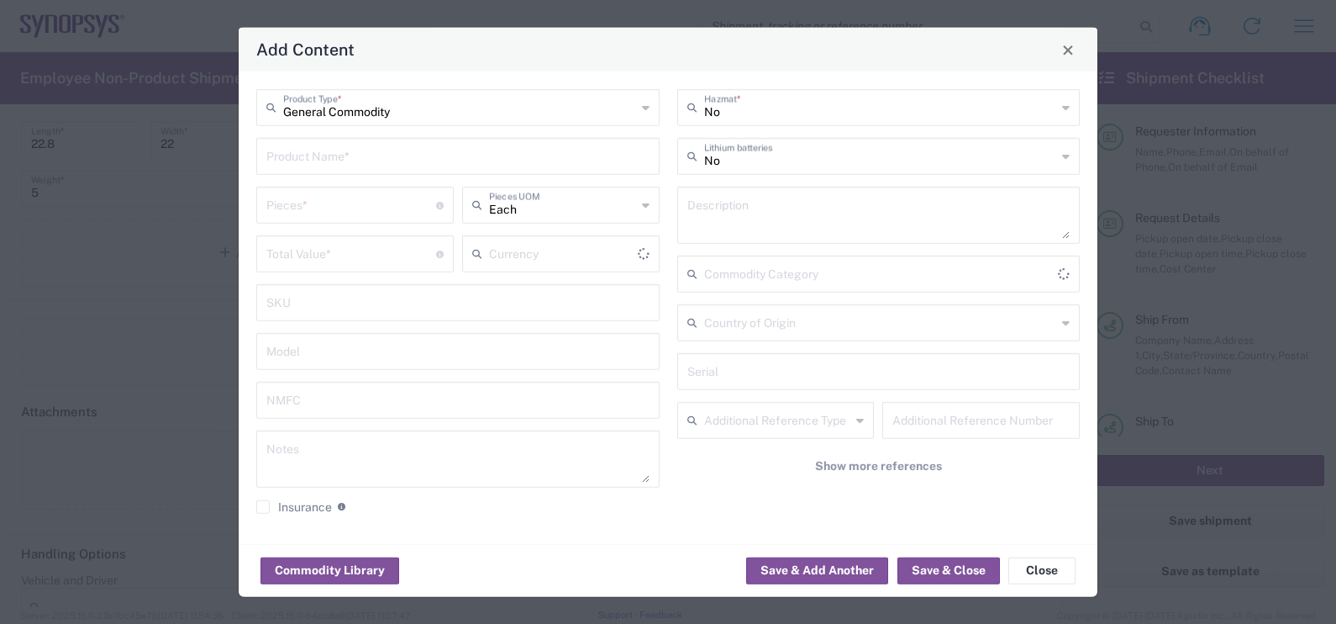
click at [320, 150] on input "text" at bounding box center [457, 154] width 383 height 29
type input "US Dollar"
type input "v029 Substrates QTY:190 pcs"
click at [332, 203] on input "number" at bounding box center [351, 203] width 170 height 29
type input "190"
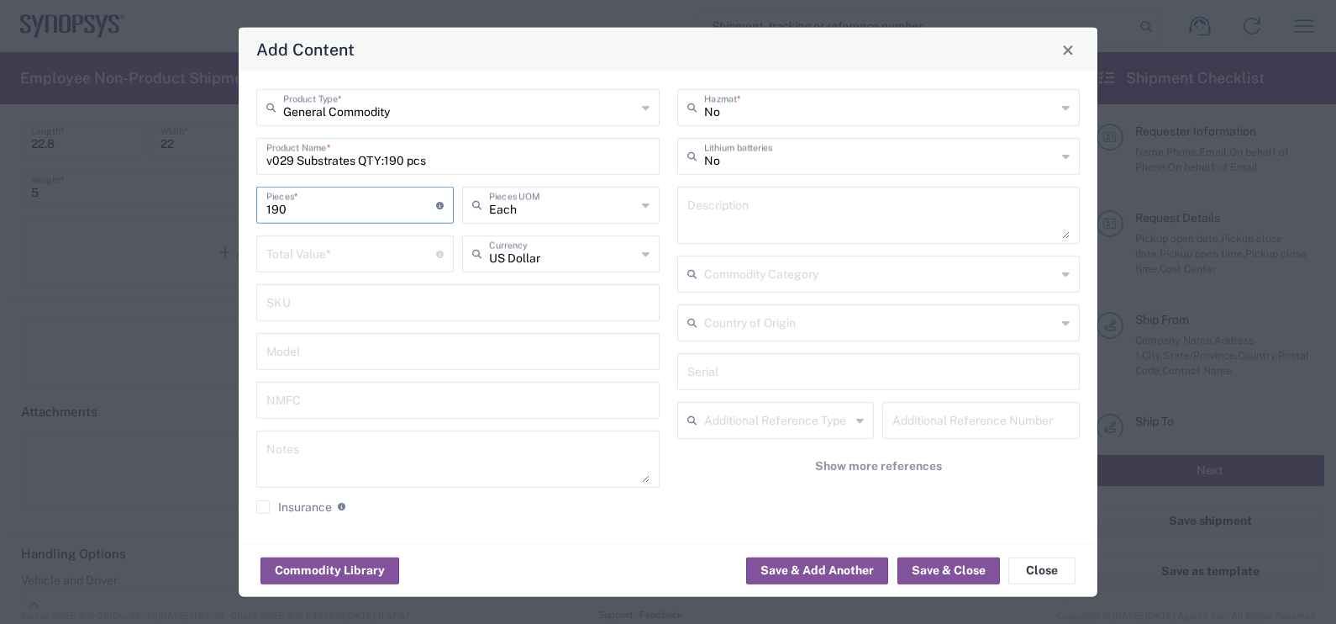
click at [316, 247] on input "number" at bounding box center [351, 252] width 170 height 29
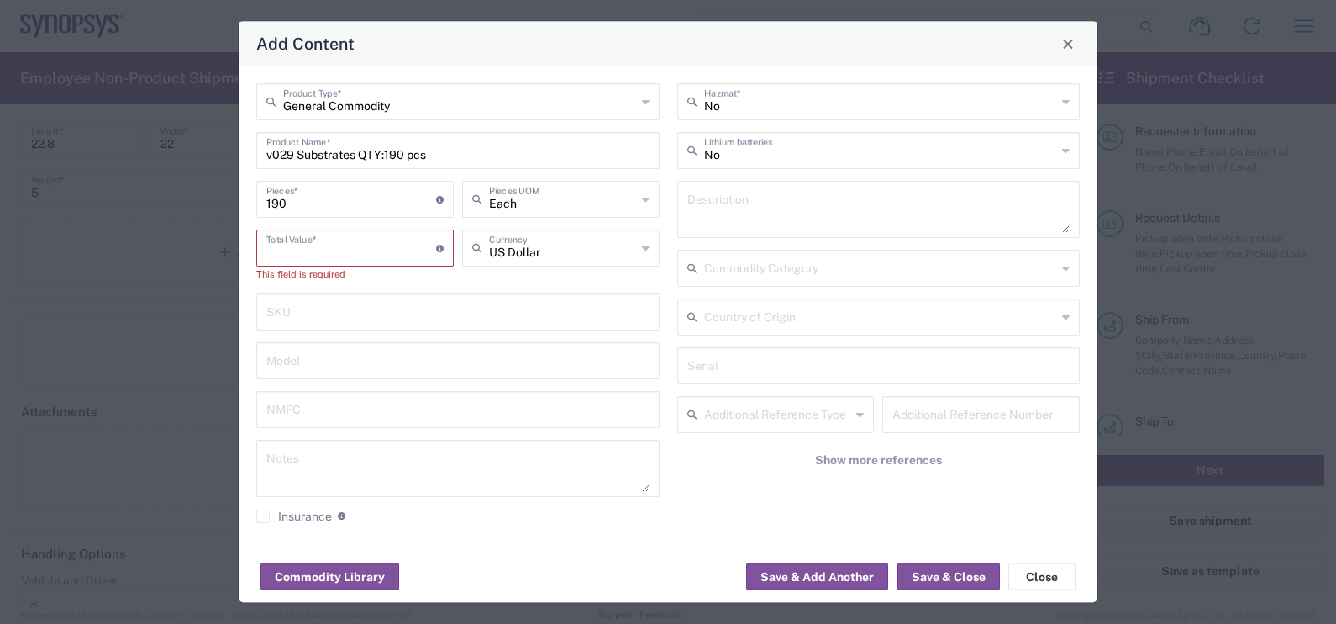
click at [395, 156] on input "v029 Substrates QTY:190 pcs" at bounding box center [457, 148] width 383 height 29
type input "v029 Substrates QTY:180 pcs"
click at [275, 206] on input "190" at bounding box center [351, 197] width 170 height 29
type input "180"
click at [314, 250] on input "number" at bounding box center [351, 246] width 170 height 29
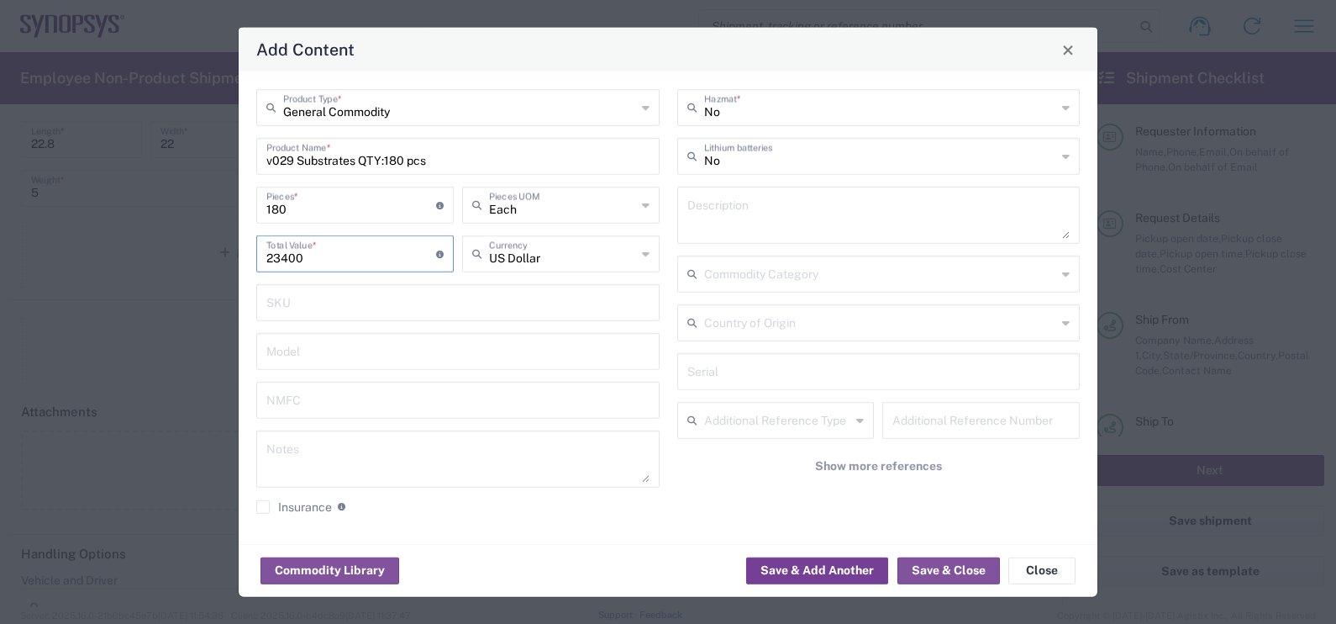
type input "23400"
click at [848, 560] on button "Save & Add Another" at bounding box center [817, 569] width 142 height 27
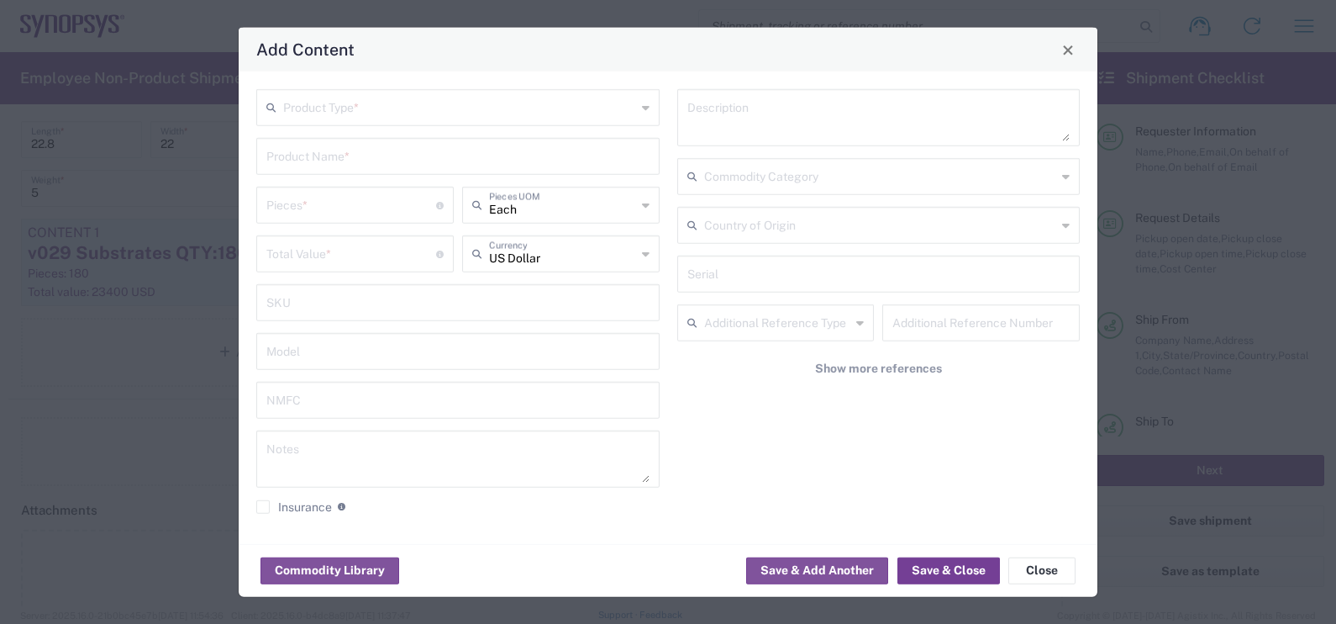
click at [957, 572] on button "Save & Close" at bounding box center [948, 569] width 103 height 27
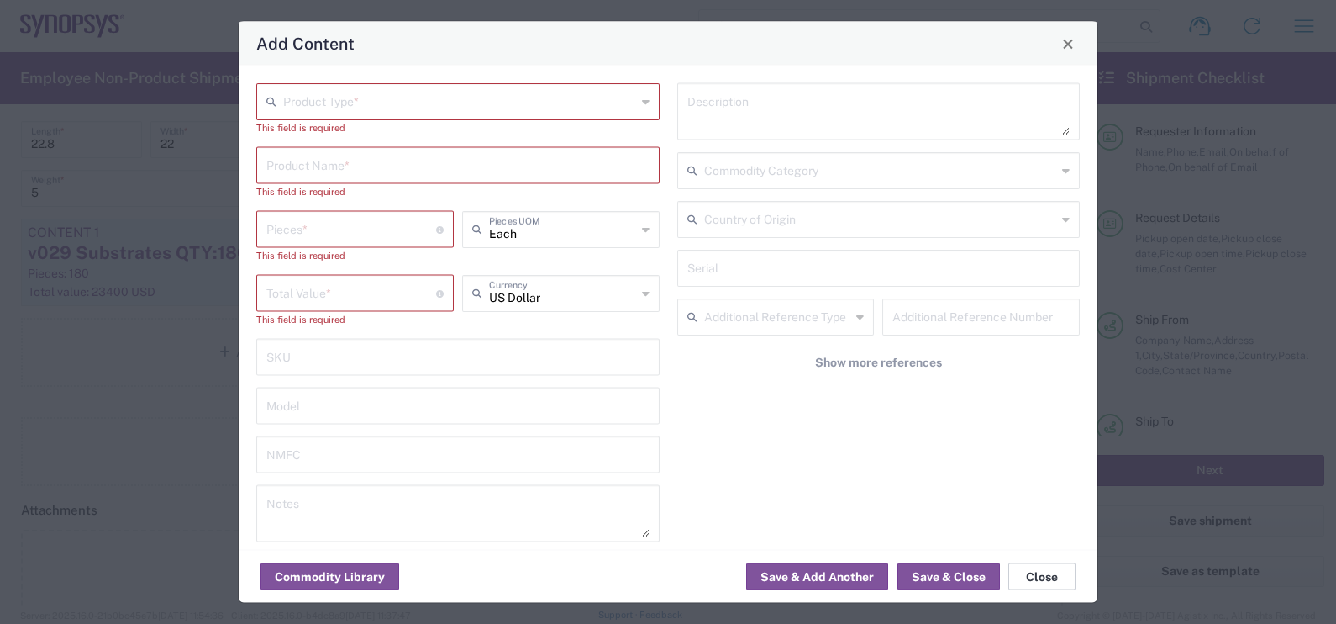
click at [1021, 571] on button "Close" at bounding box center [1041, 576] width 67 height 27
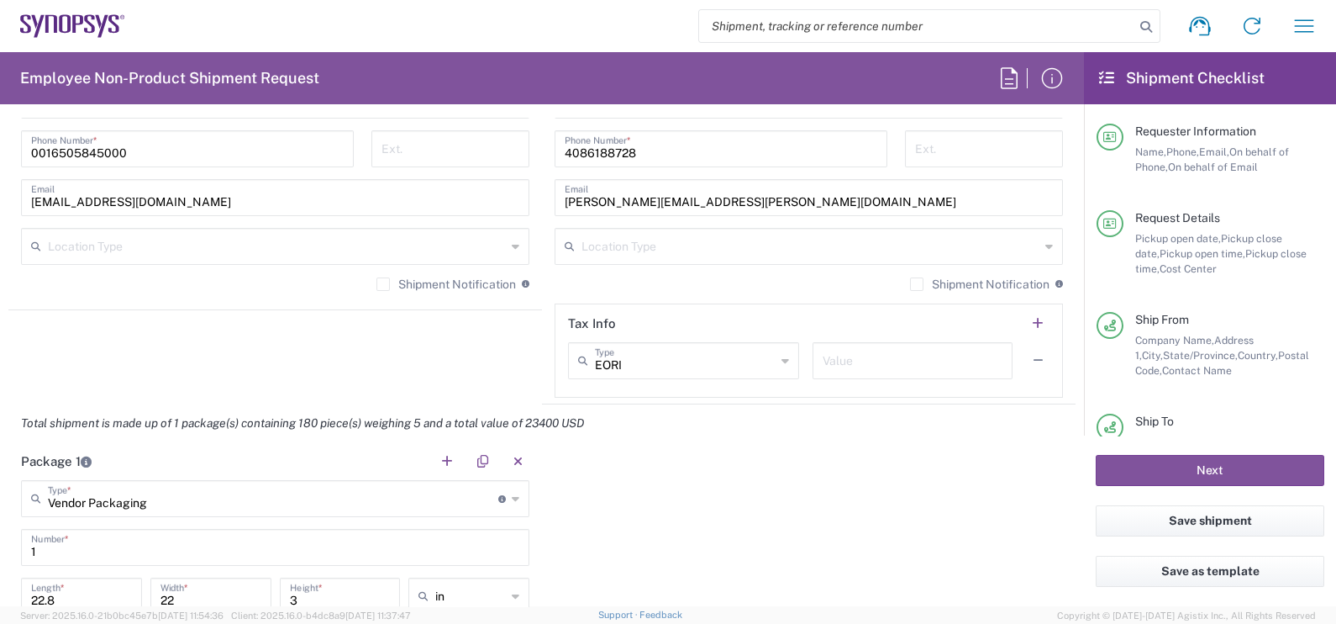
scroll to position [1575, 0]
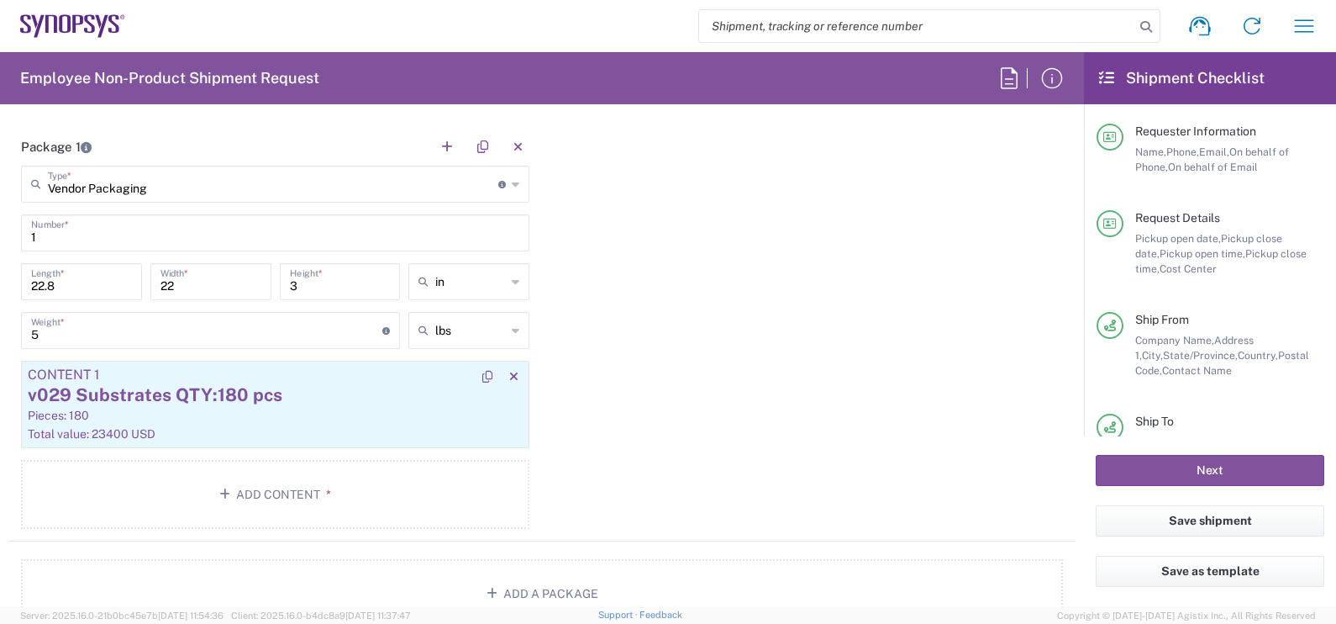
click at [265, 393] on div "v029 Substrates QTY:180 pcs" at bounding box center [275, 394] width 495 height 25
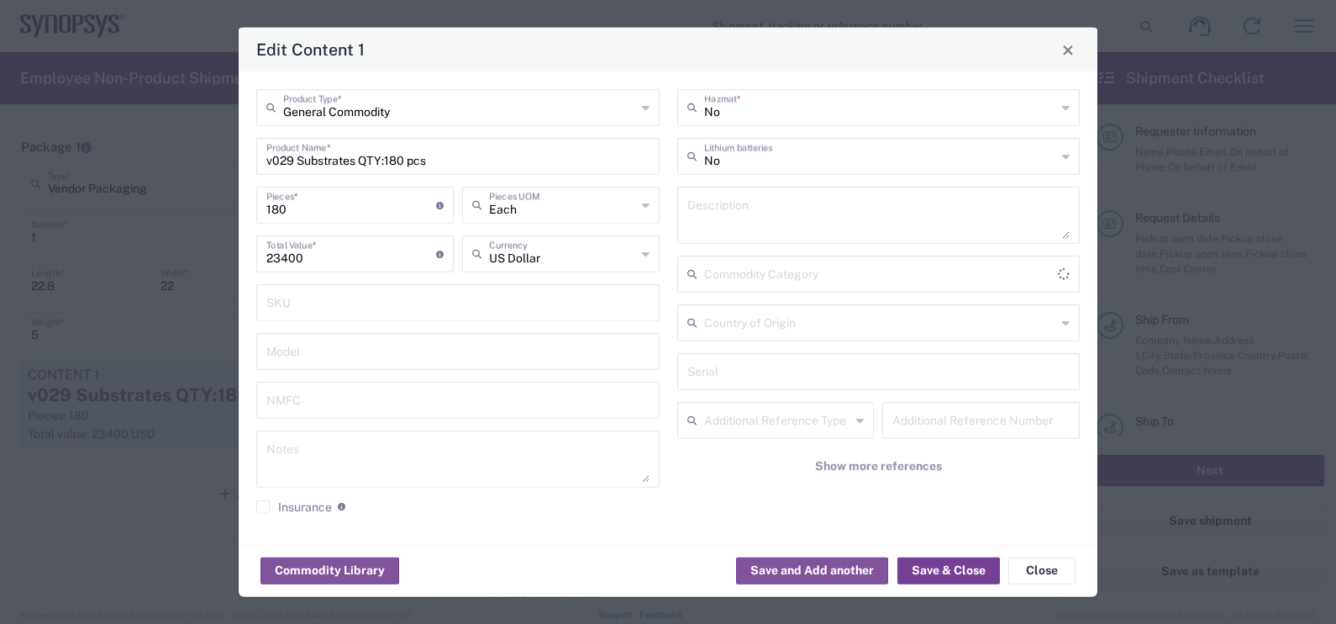
click at [958, 567] on button "Save & Close" at bounding box center [948, 569] width 103 height 27
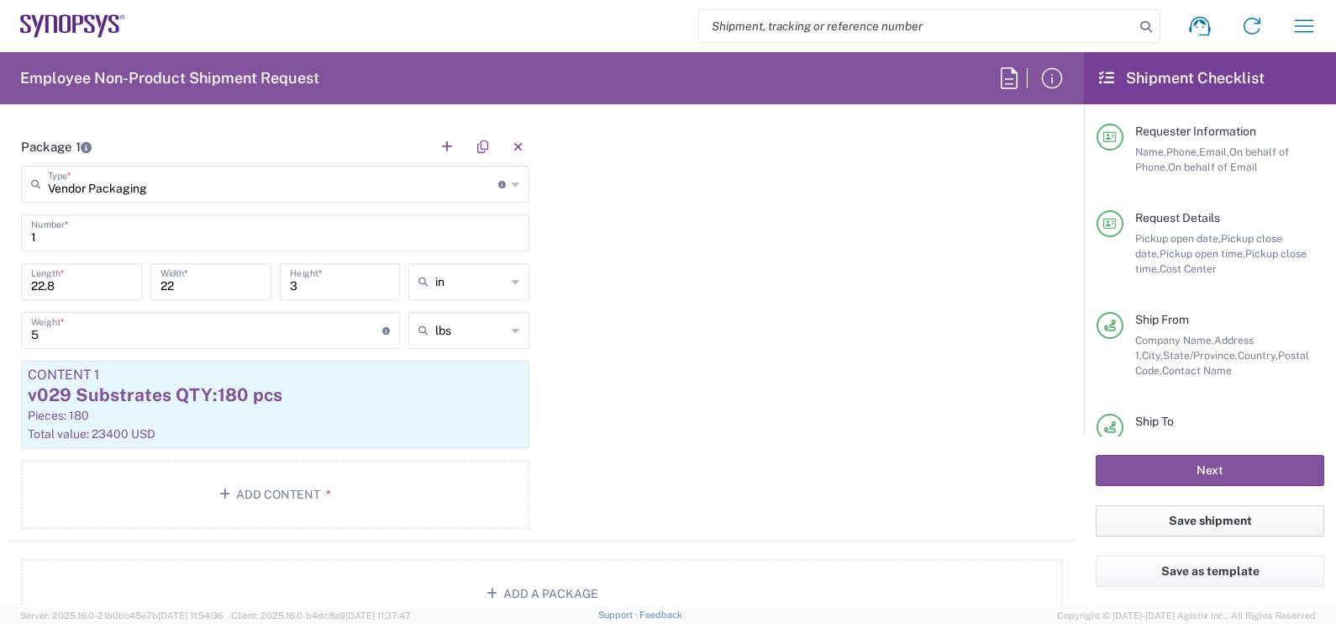
click at [1233, 517] on button "Save shipment" at bounding box center [1210, 520] width 229 height 31
